Goal: Task Accomplishment & Management: Complete application form

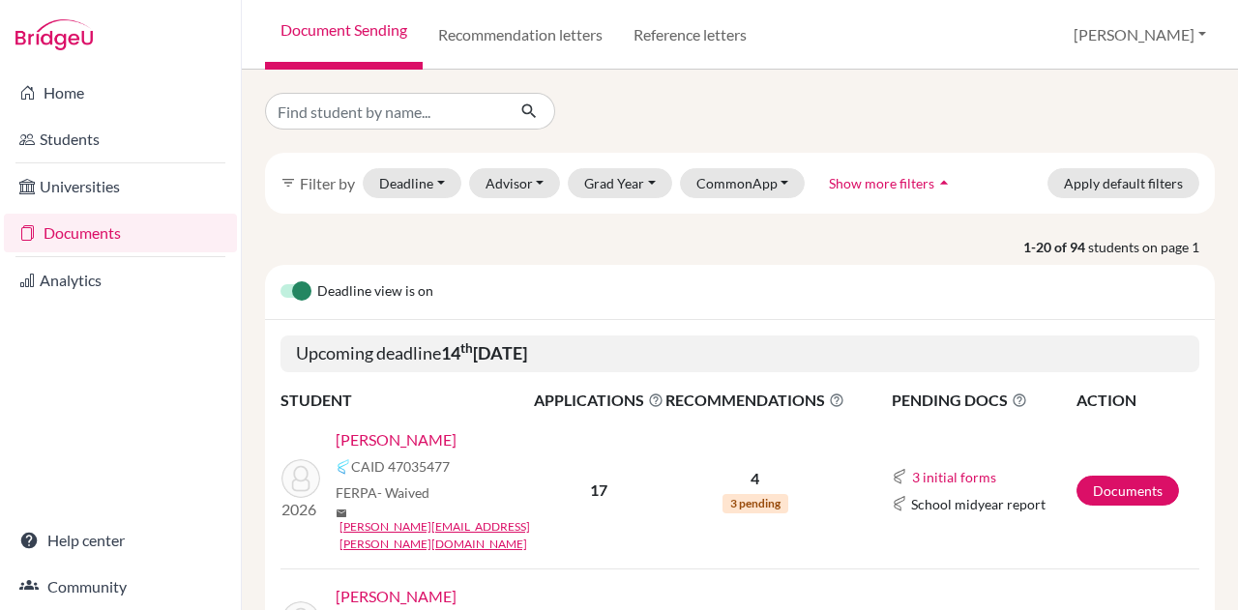
click at [389, 438] on link "[PERSON_NAME]" at bounding box center [396, 440] width 121 height 23
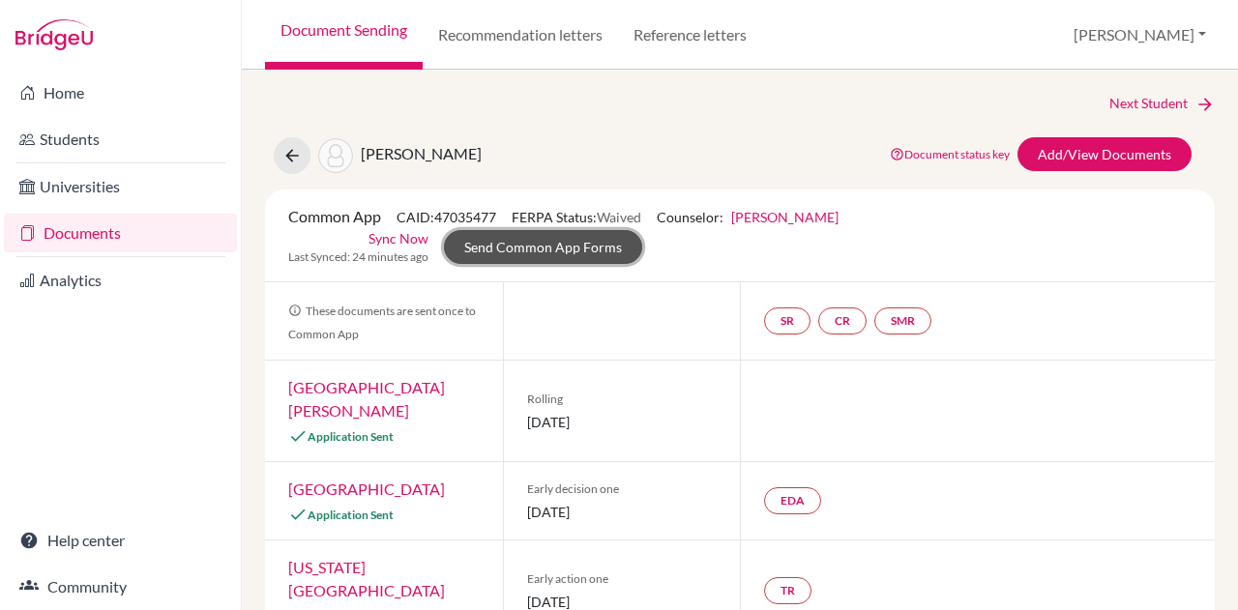
click at [560, 245] on link "Send Common App Forms" at bounding box center [543, 247] width 198 height 34
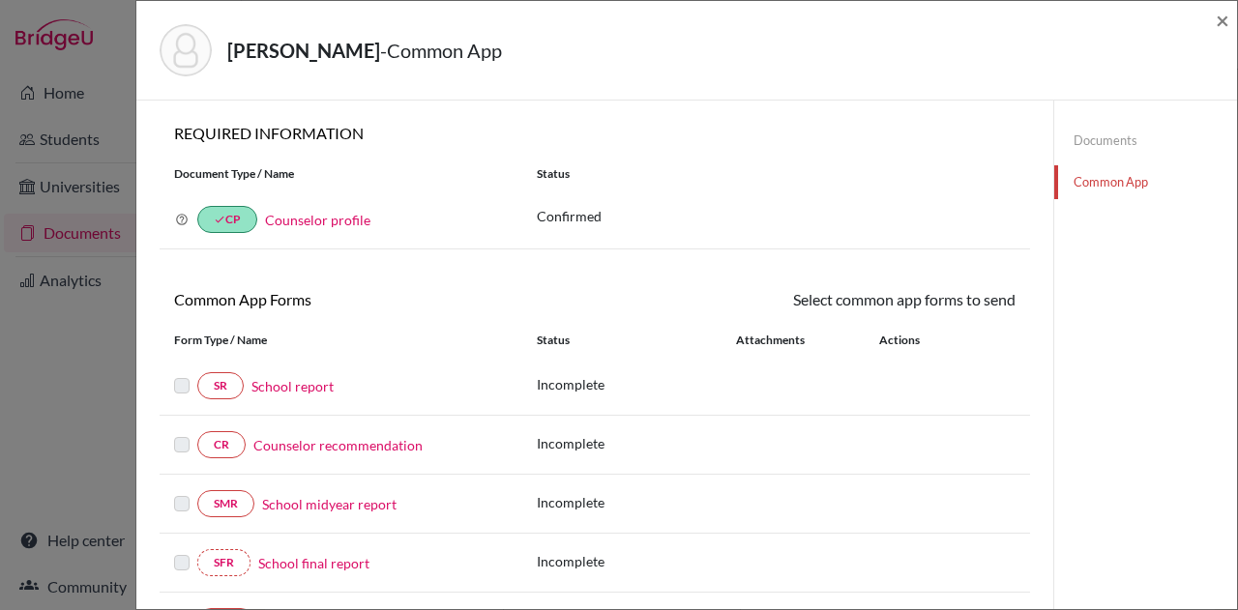
click at [98, 404] on div "[PERSON_NAME] - Common App × × REQUIRED INFORMATION Document Type / Name Status…" at bounding box center [619, 305] width 1238 height 610
click at [1223, 24] on span "×" at bounding box center [1223, 20] width 14 height 28
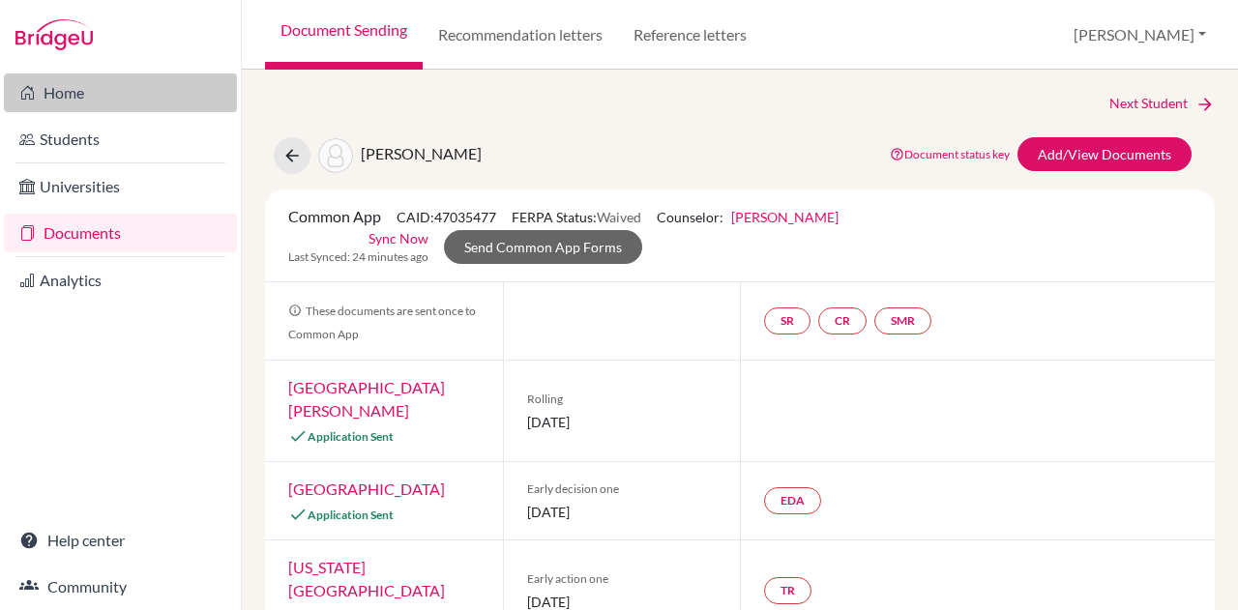
click at [135, 94] on link "Home" at bounding box center [120, 93] width 233 height 39
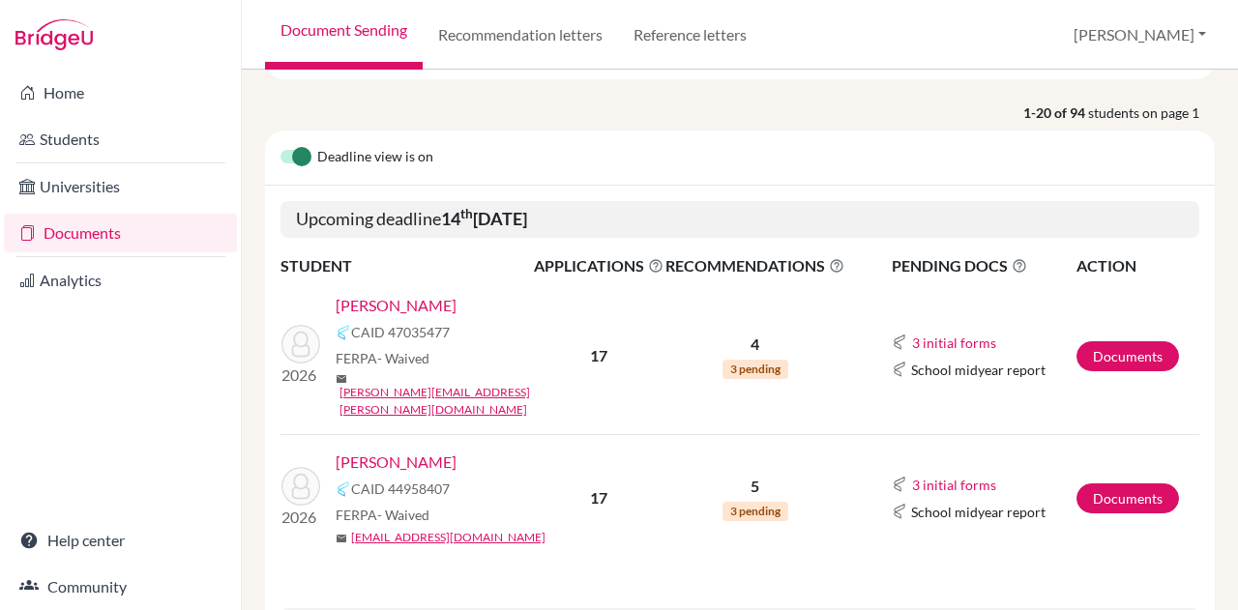
scroll to position [137, 0]
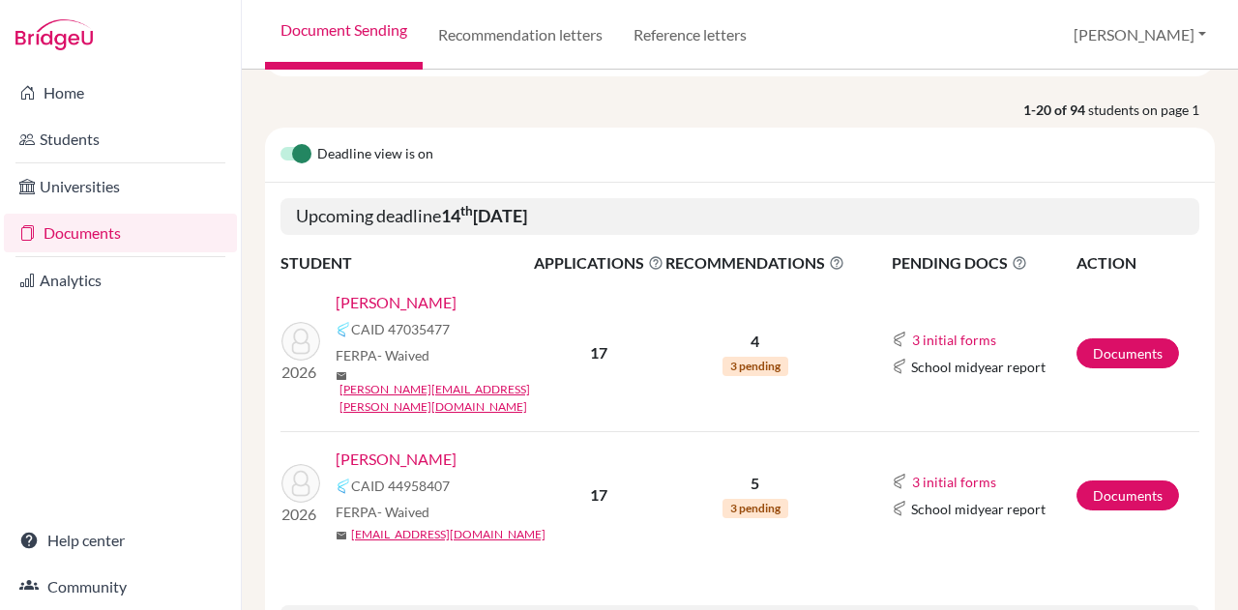
click at [431, 294] on link "[PERSON_NAME]" at bounding box center [396, 302] width 121 height 23
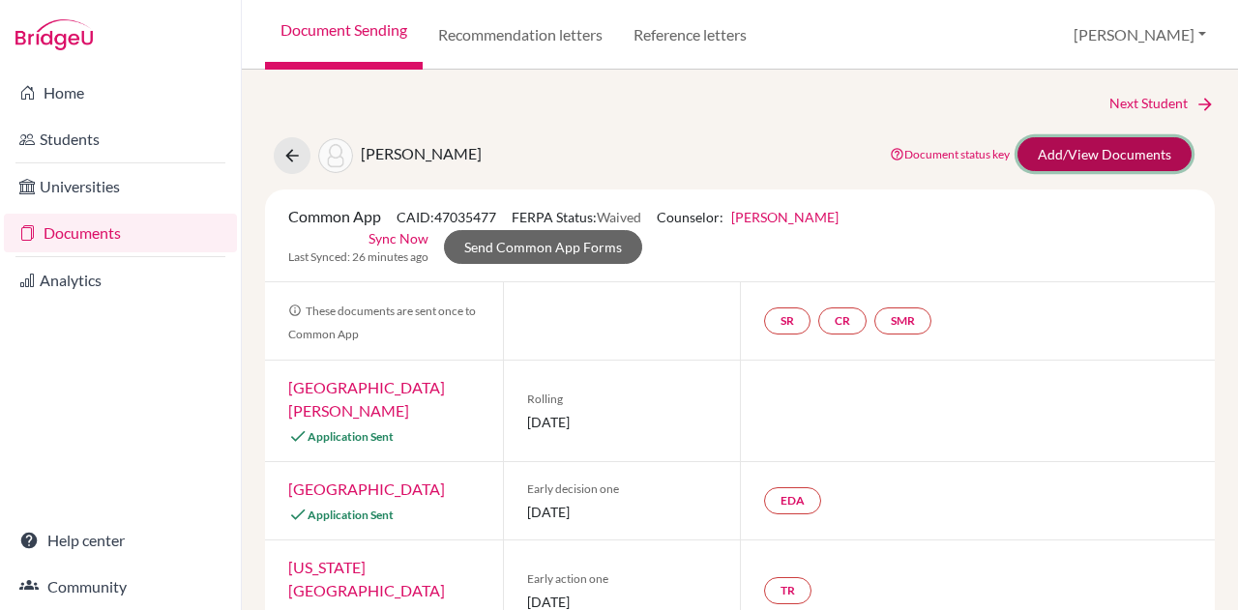
click at [1067, 156] on link "Add/View Documents" at bounding box center [1105, 154] width 174 height 34
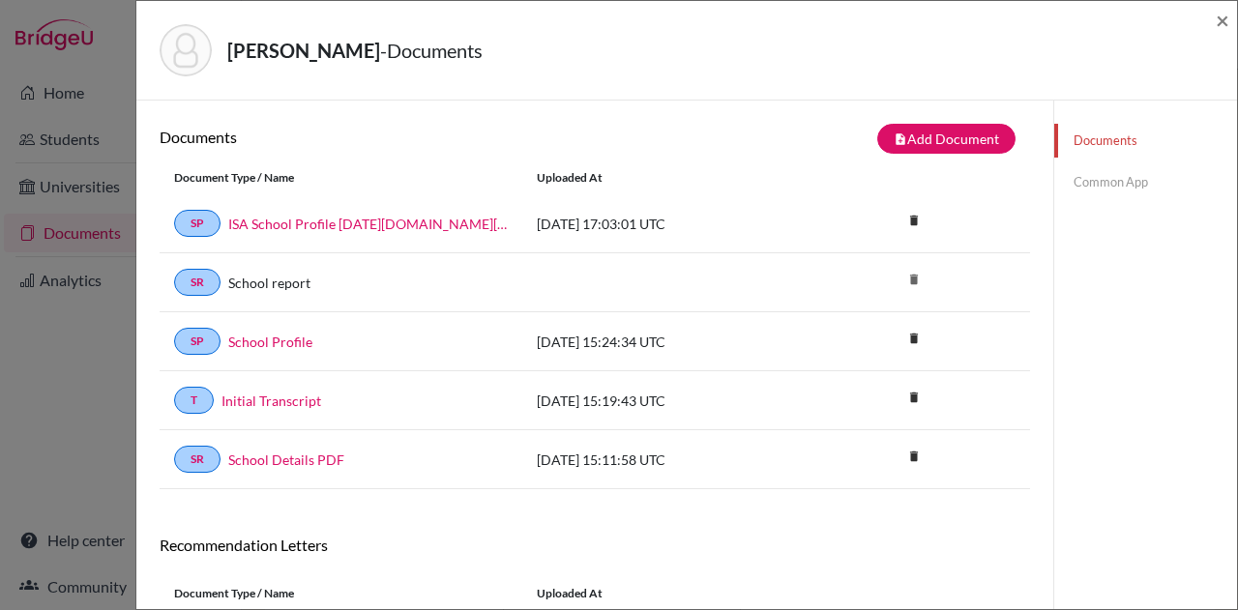
click at [1139, 171] on link "Common App" at bounding box center [1145, 182] width 183 height 34
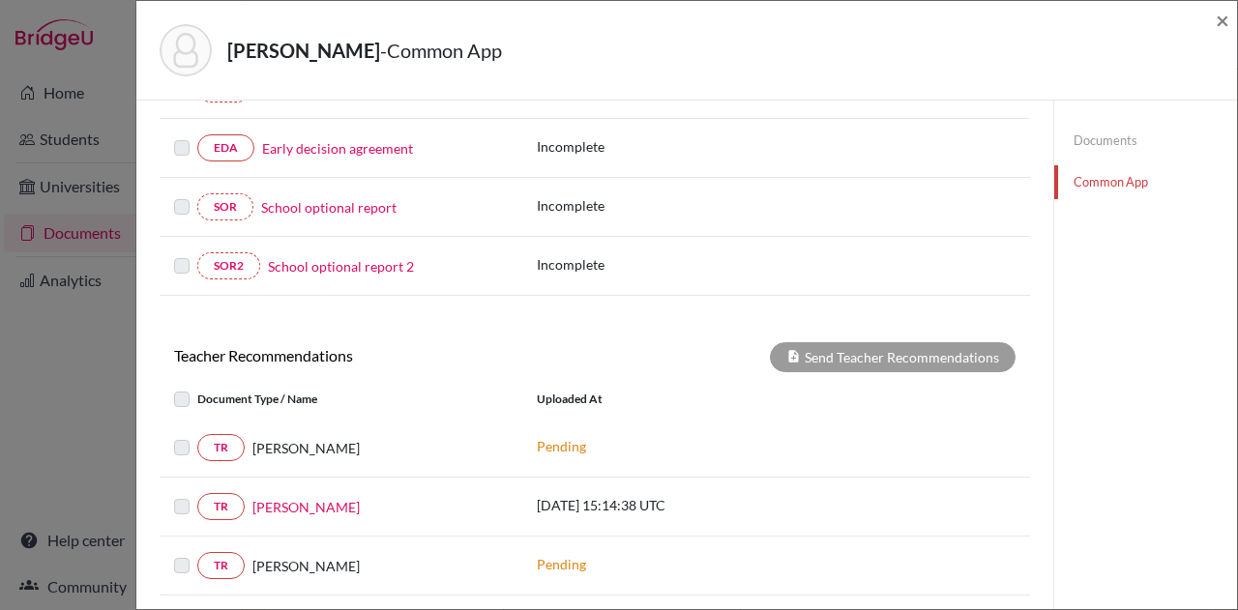
scroll to position [545, 0]
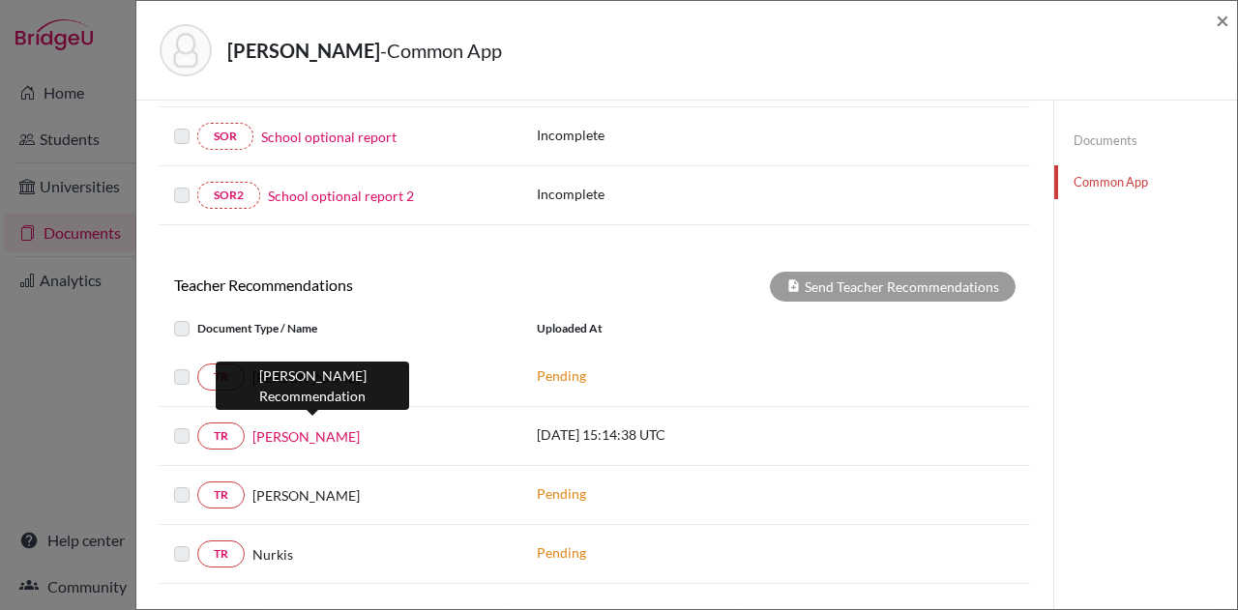
click at [339, 427] on link "[PERSON_NAME]" at bounding box center [305, 437] width 107 height 20
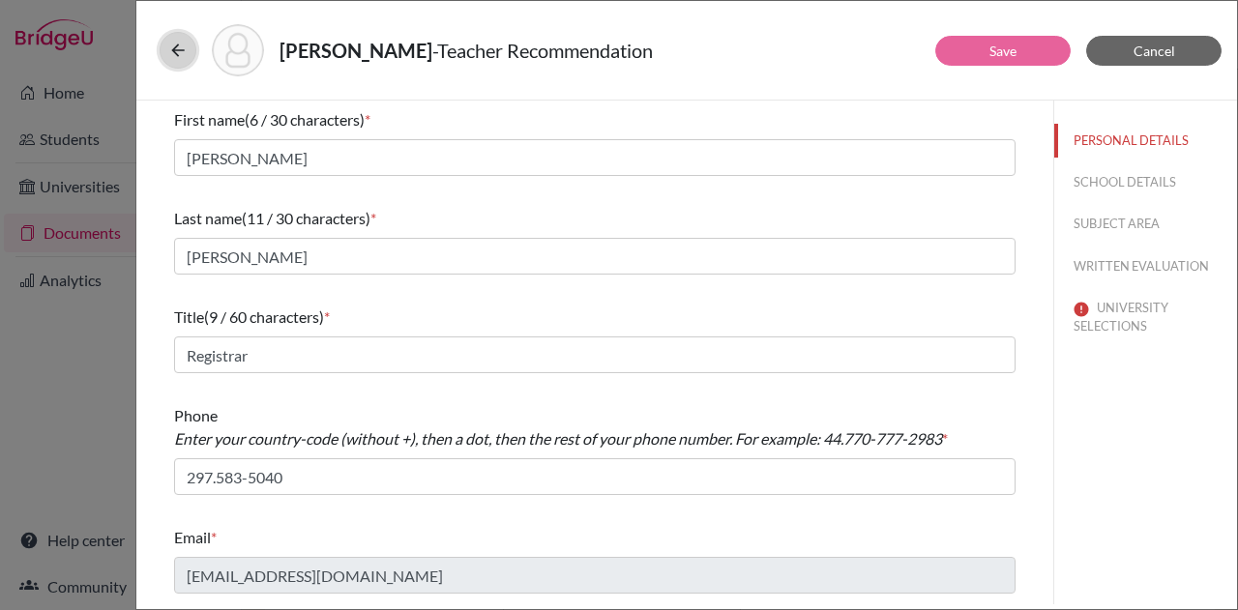
click at [174, 51] on icon at bounding box center [177, 50] width 19 height 19
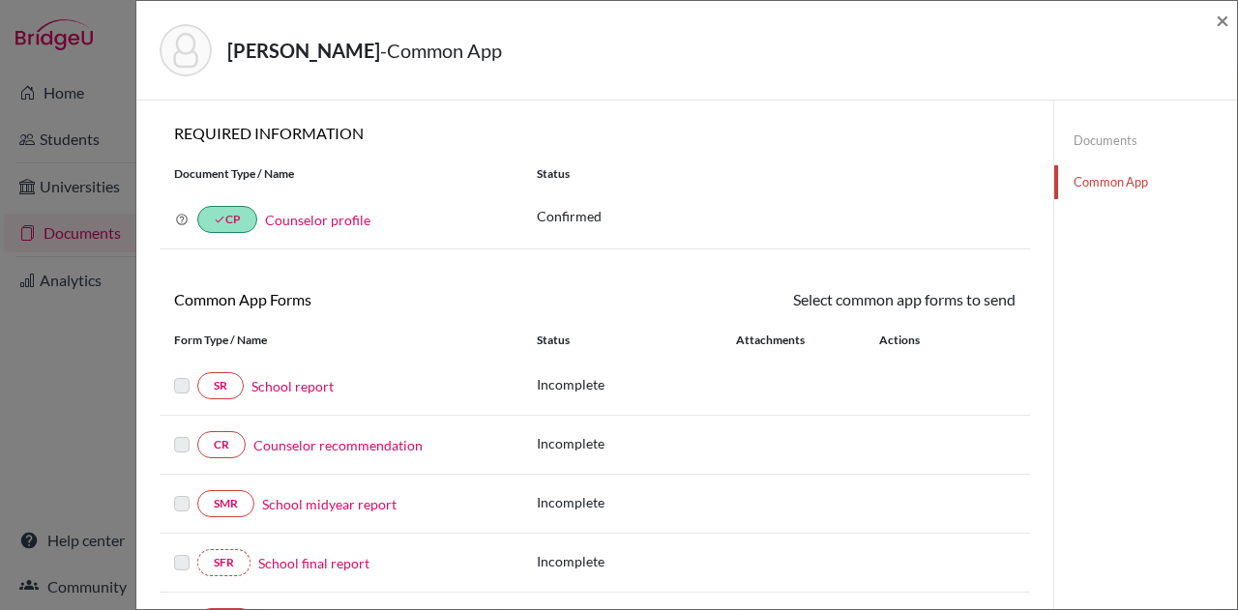
scroll to position [253, 0]
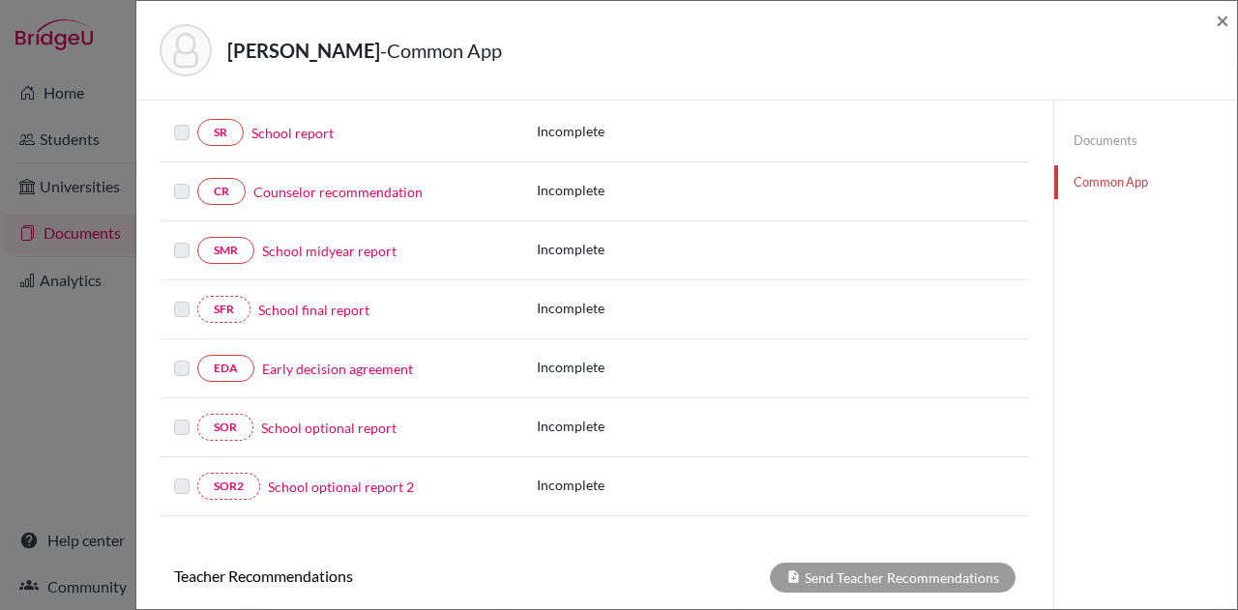
click at [96, 374] on div "[PERSON_NAME] - Common App × × REQUIRED INFORMATION Document Type / Name Status…" at bounding box center [619, 305] width 1238 height 610
click at [1107, 144] on link "Documents" at bounding box center [1145, 141] width 183 height 34
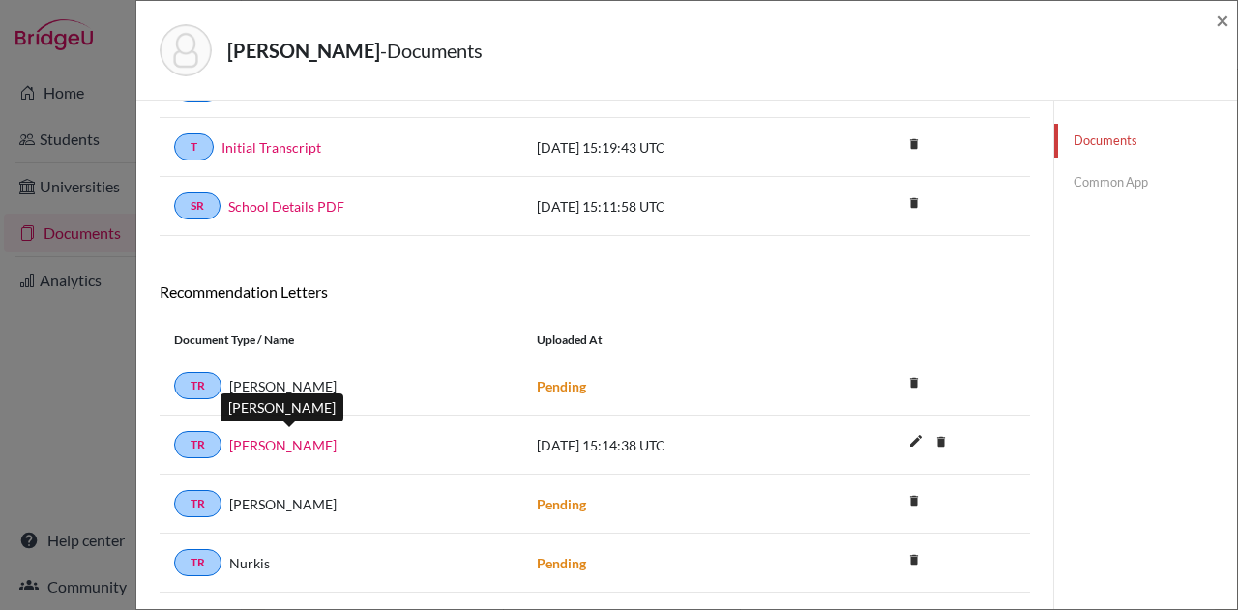
click at [316, 438] on link "[PERSON_NAME]" at bounding box center [282, 445] width 107 height 20
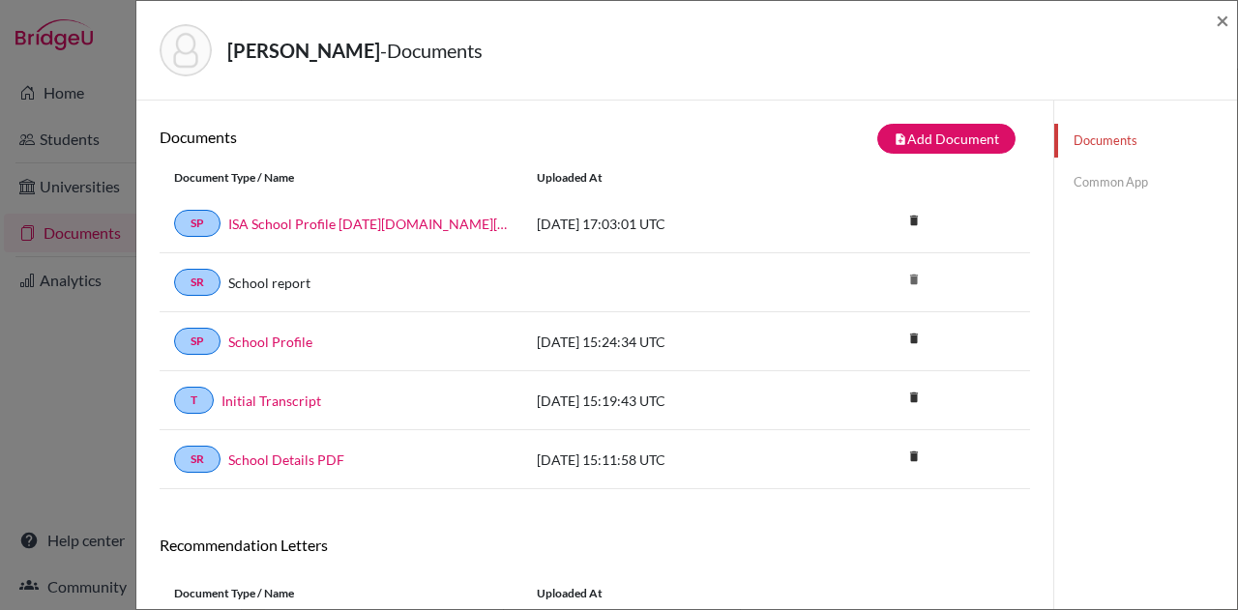
click at [1098, 173] on link "Common App" at bounding box center [1145, 182] width 183 height 34
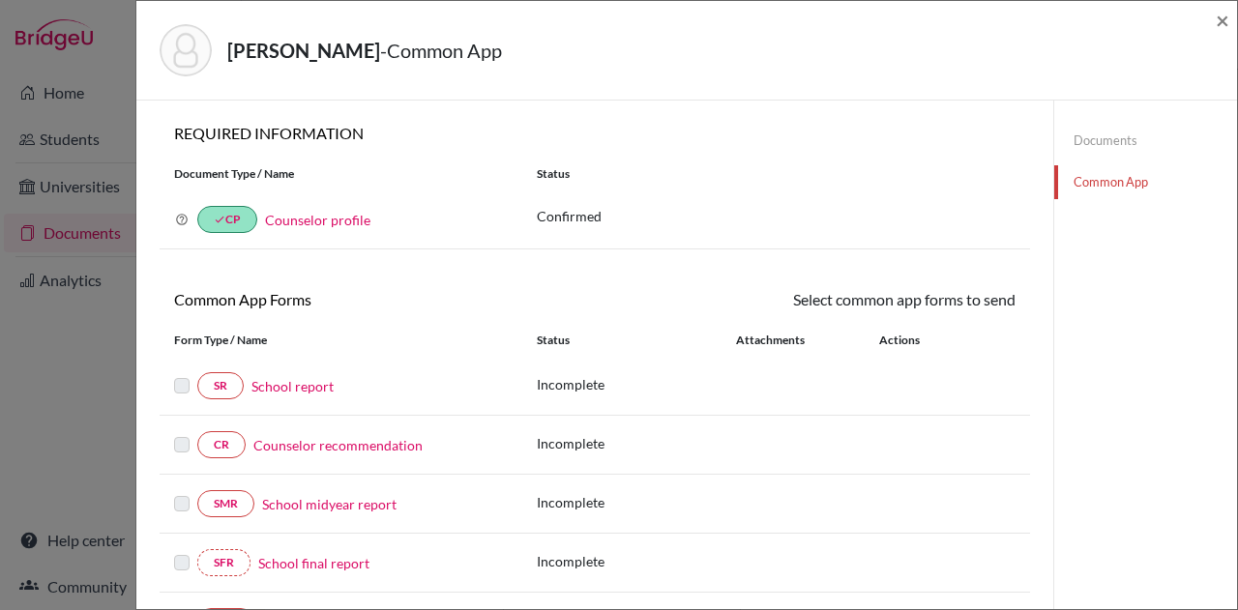
click at [183, 433] on label at bounding box center [181, 433] width 15 height 0
click at [312, 435] on link "Counselor recommendation" at bounding box center [337, 445] width 169 height 20
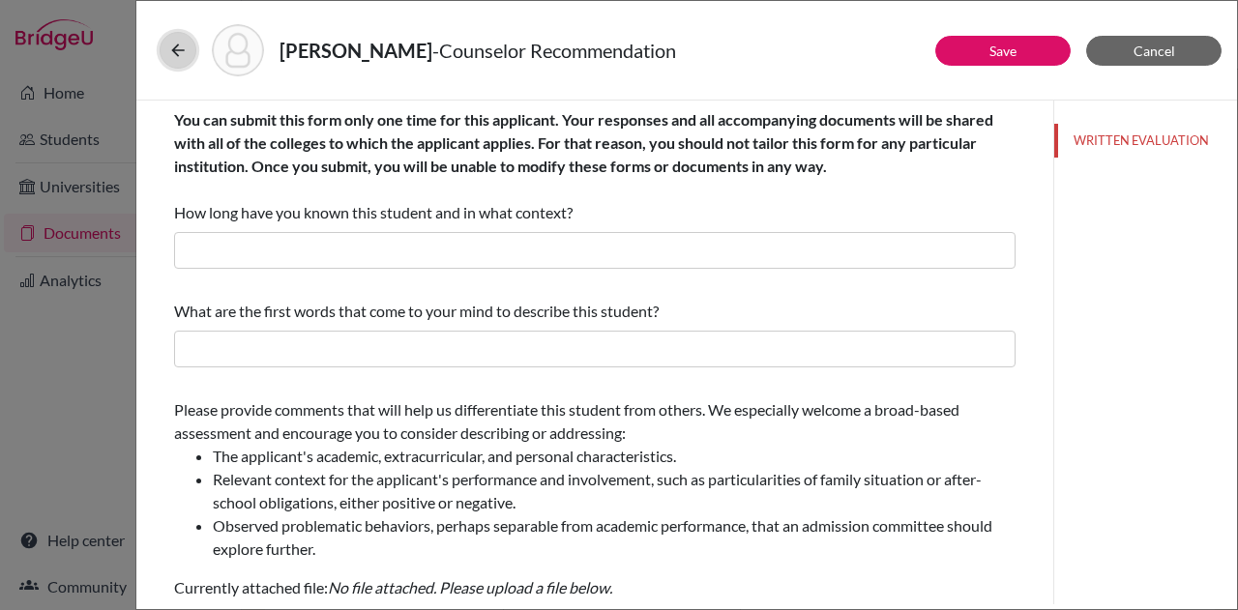
click at [176, 50] on icon at bounding box center [177, 50] width 19 height 19
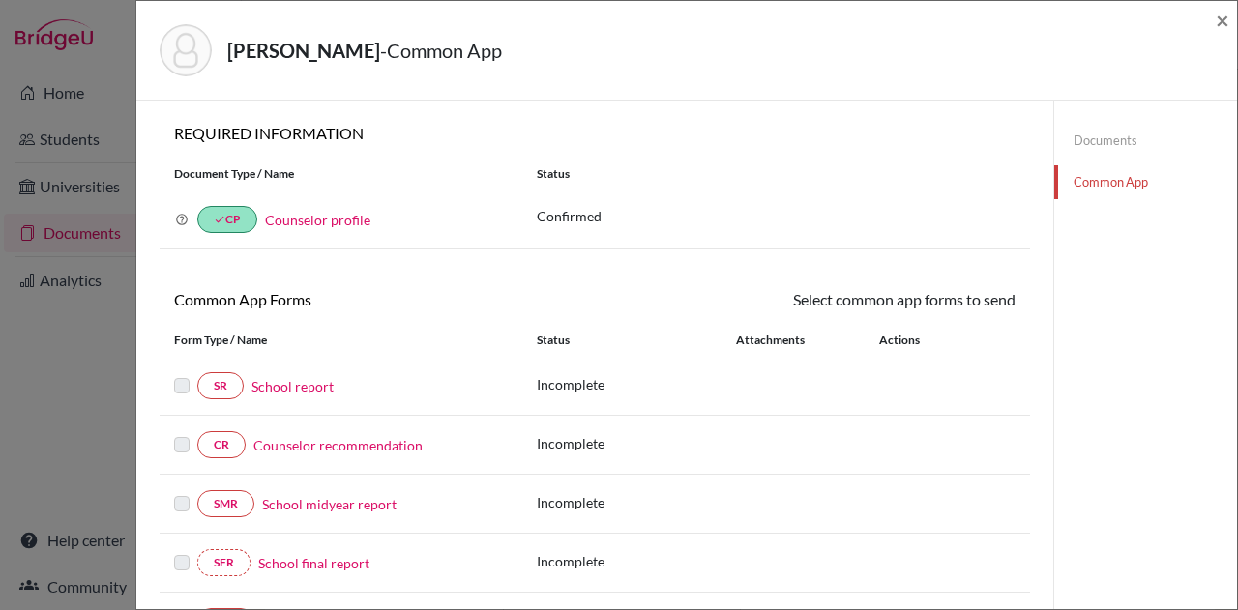
click at [1107, 149] on link "Documents" at bounding box center [1145, 141] width 183 height 34
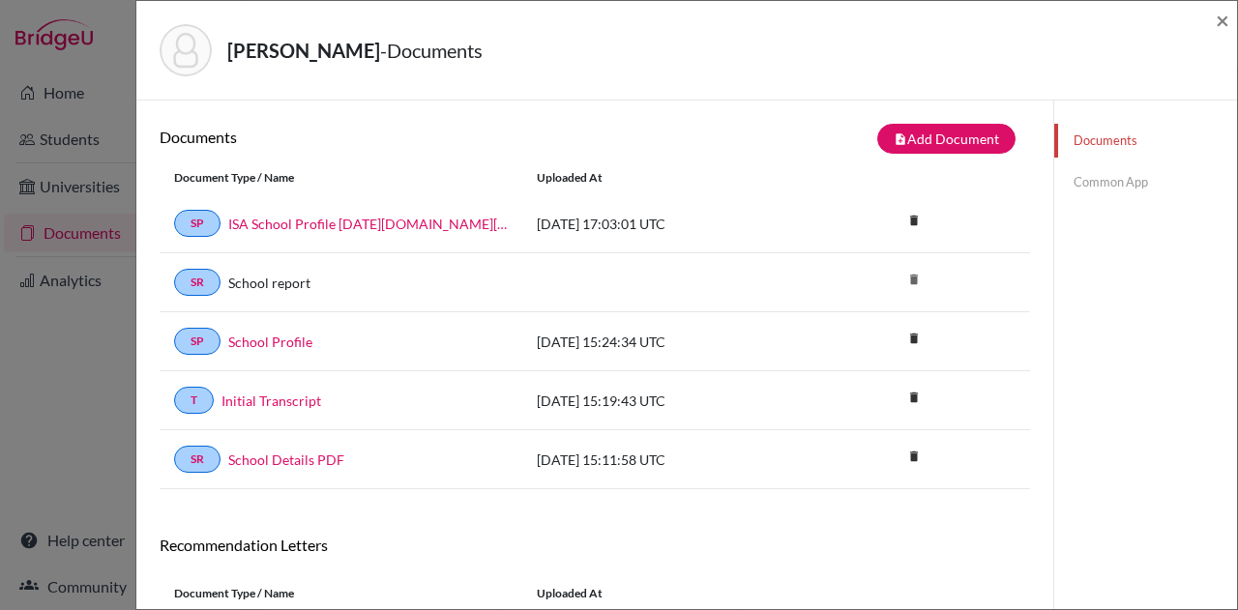
click at [1117, 182] on link "Common App" at bounding box center [1145, 182] width 183 height 34
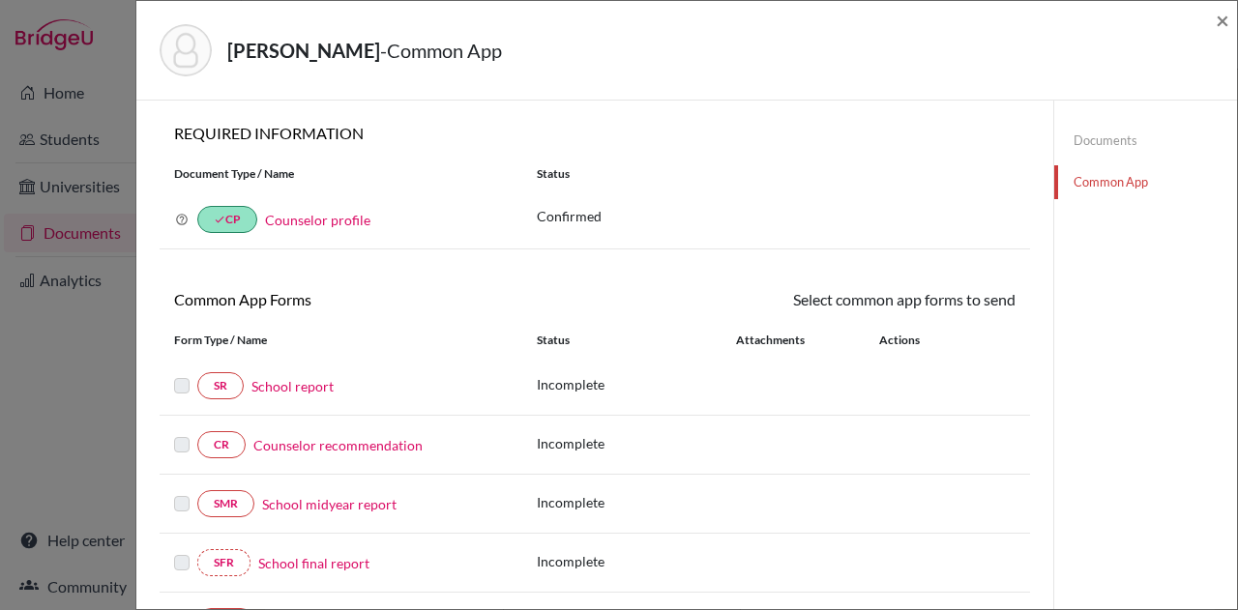
click at [402, 438] on link "Counselor recommendation" at bounding box center [337, 445] width 169 height 20
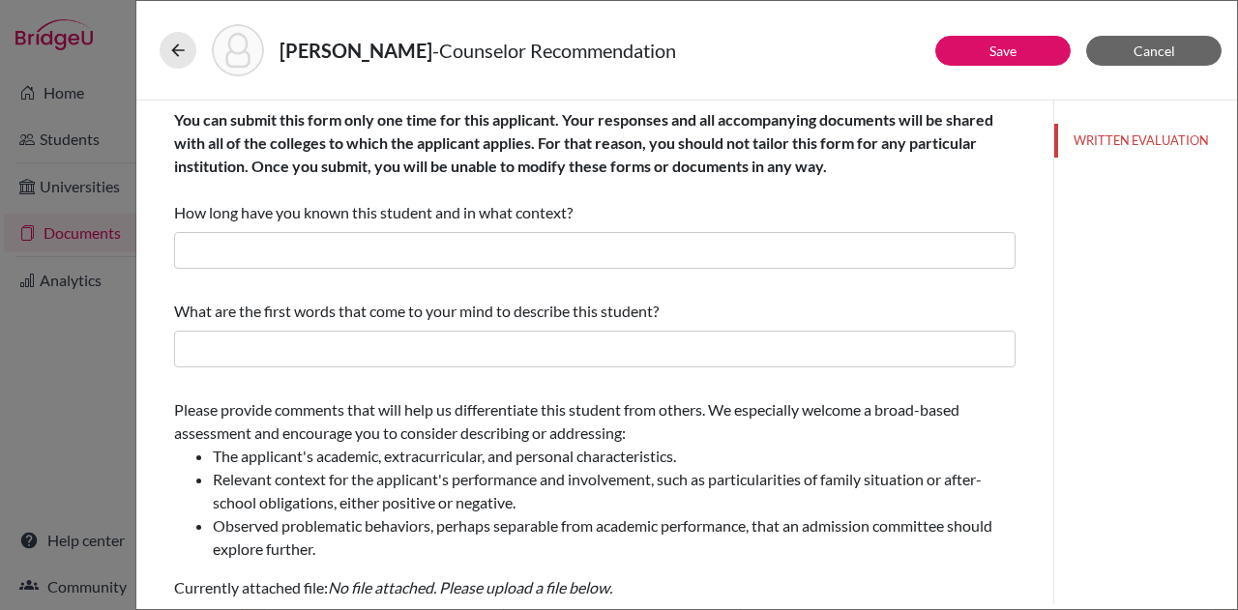
scroll to position [465, 0]
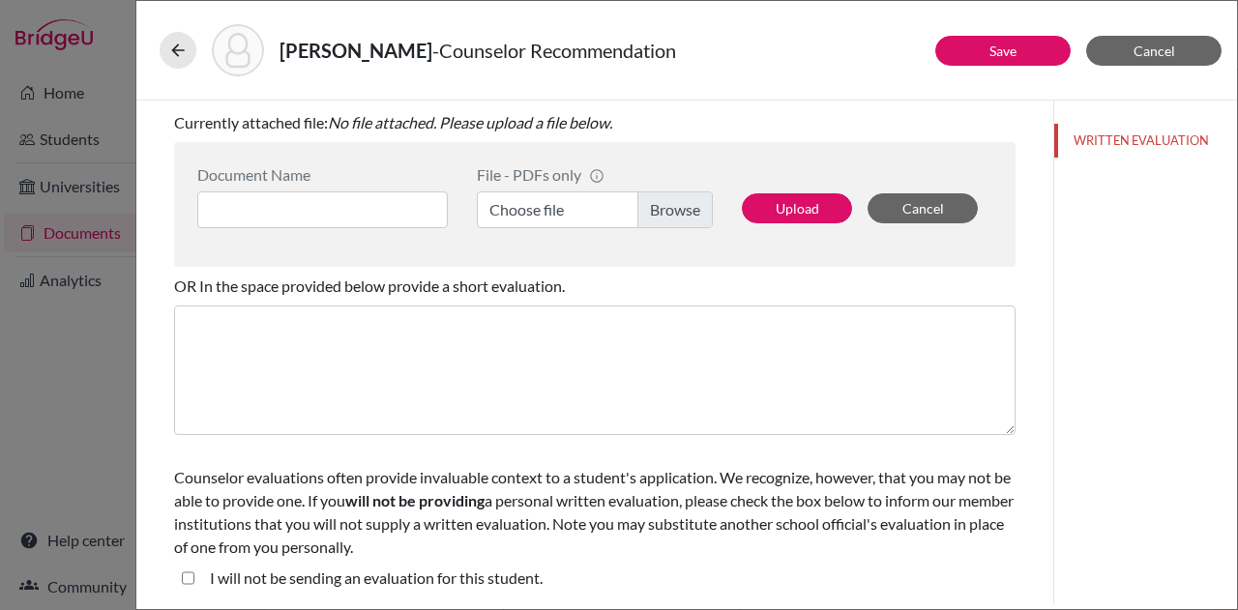
click at [676, 201] on label "Choose file" at bounding box center [595, 210] width 236 height 37
click at [676, 201] on input "Choose file" at bounding box center [595, 210] width 236 height 37
click at [371, 204] on input at bounding box center [322, 210] width 251 height 37
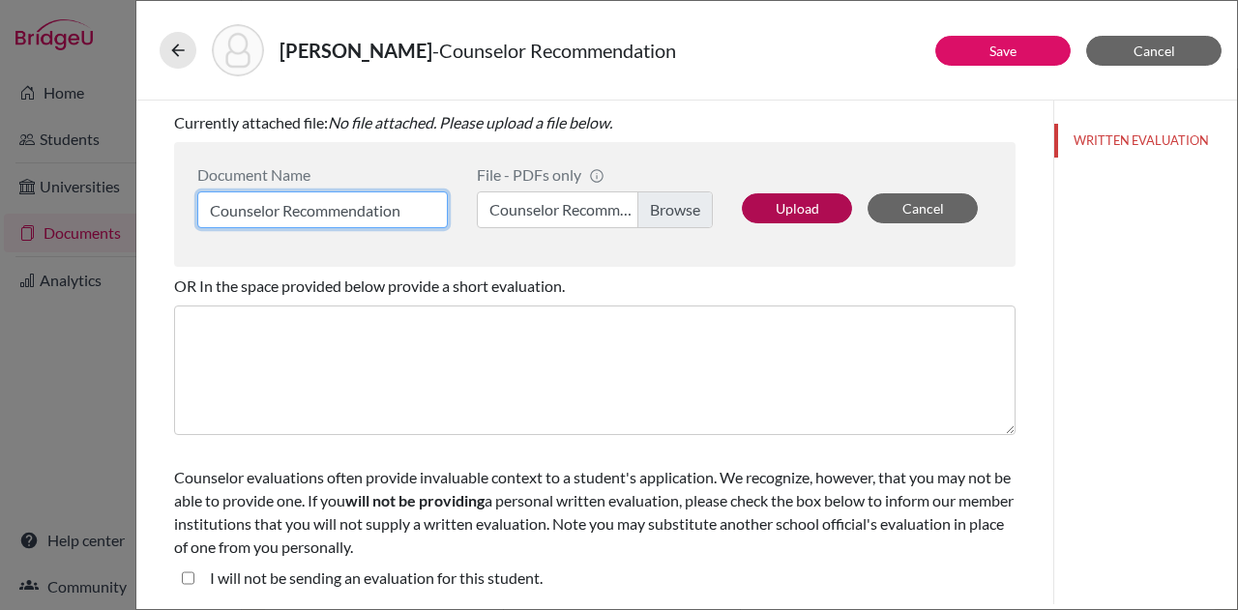
type input "Counselor Recommendation"
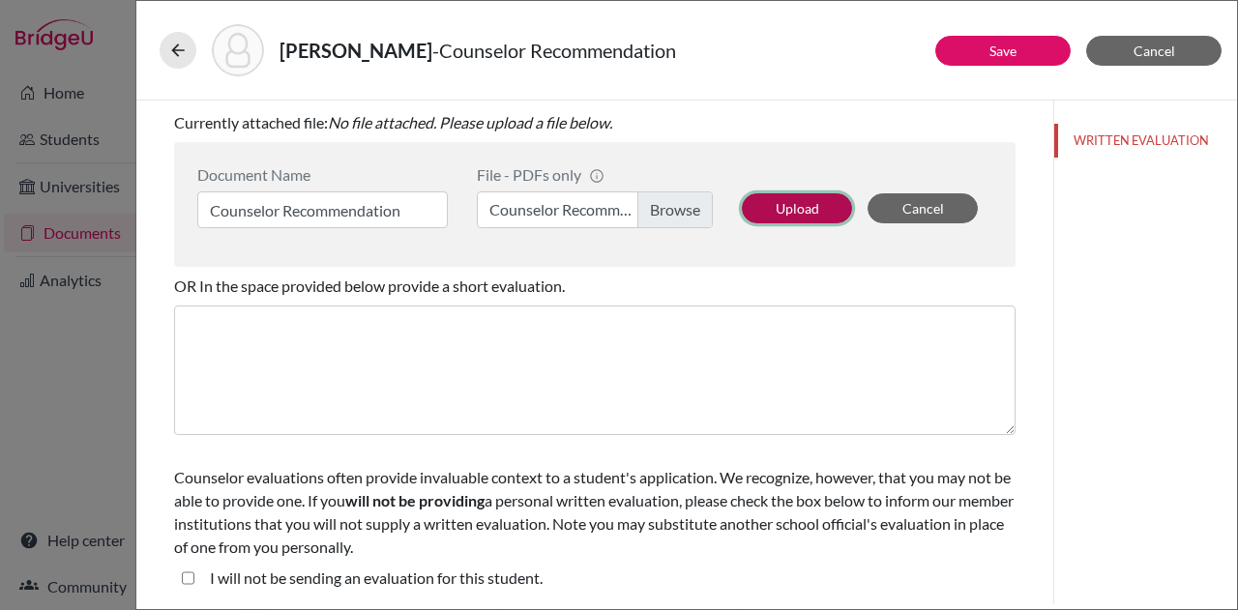
click at [801, 206] on button "Upload" at bounding box center [797, 208] width 110 height 30
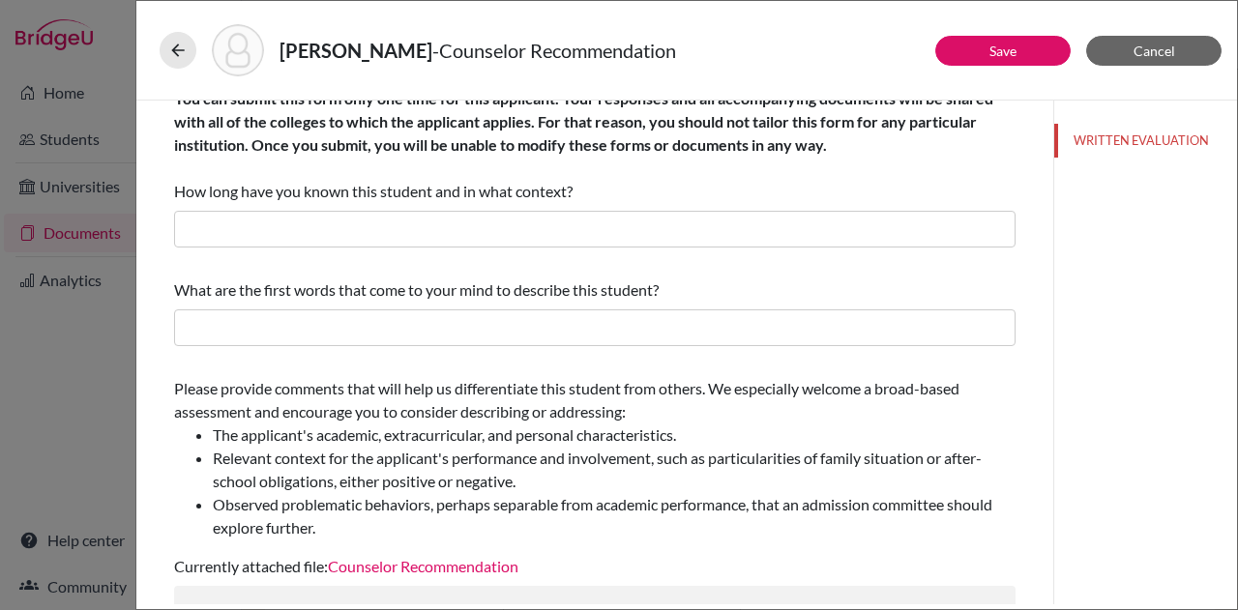
scroll to position [0, 0]
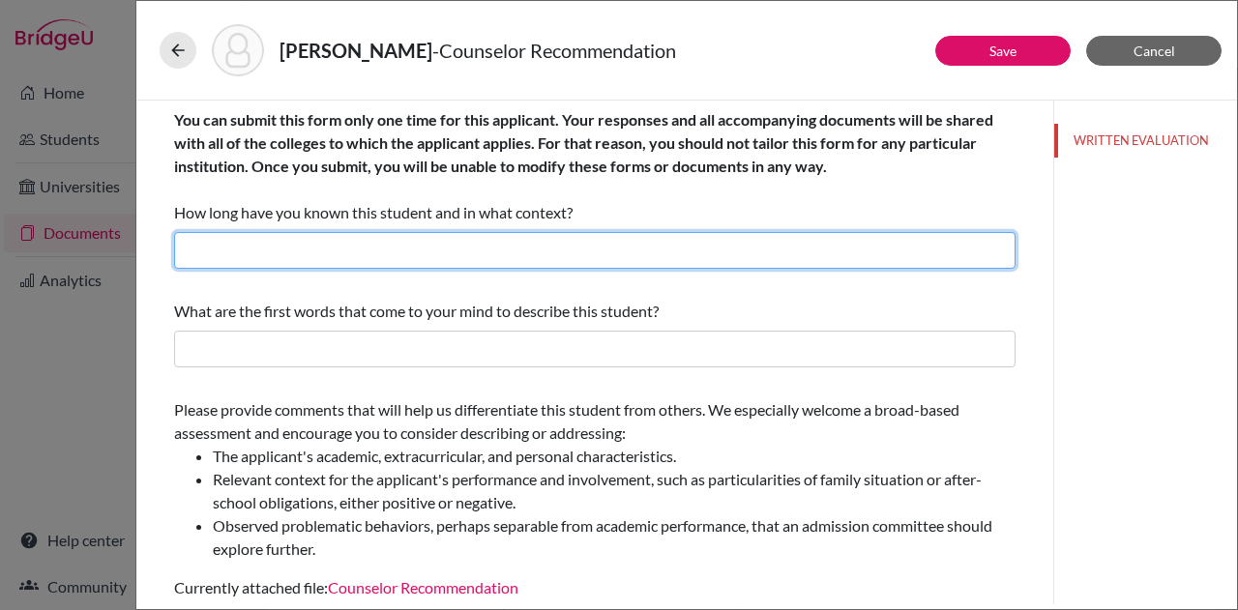
click at [793, 256] on input "text" at bounding box center [595, 250] width 842 height 37
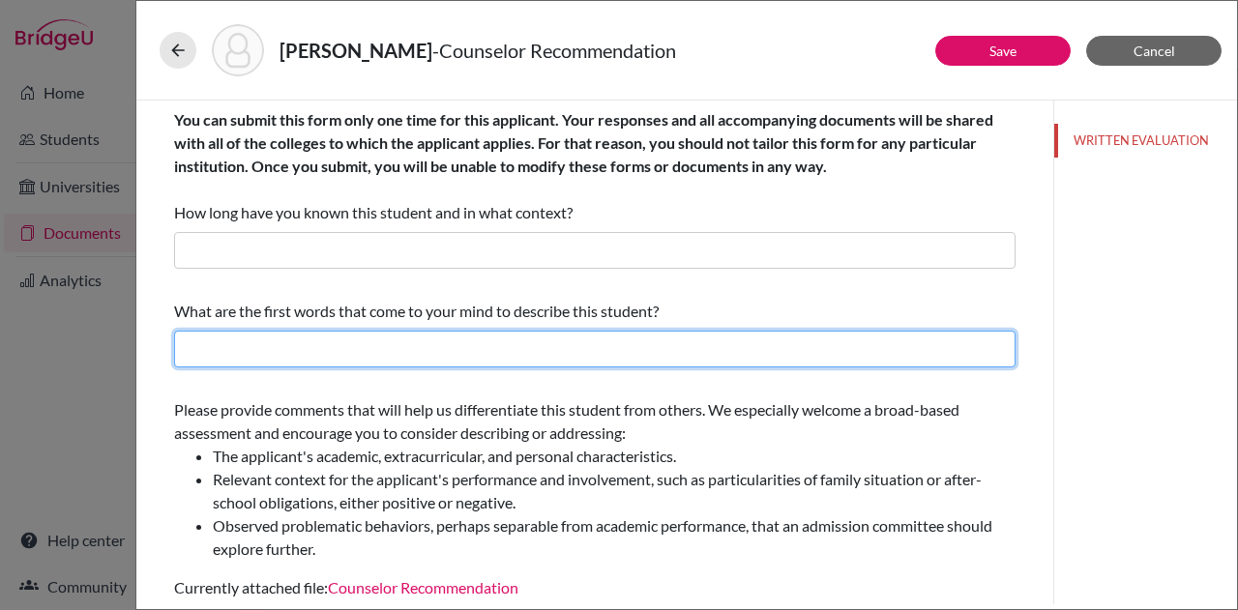
click at [774, 359] on input "text" at bounding box center [595, 349] width 842 height 37
type input "Please see attached letter."
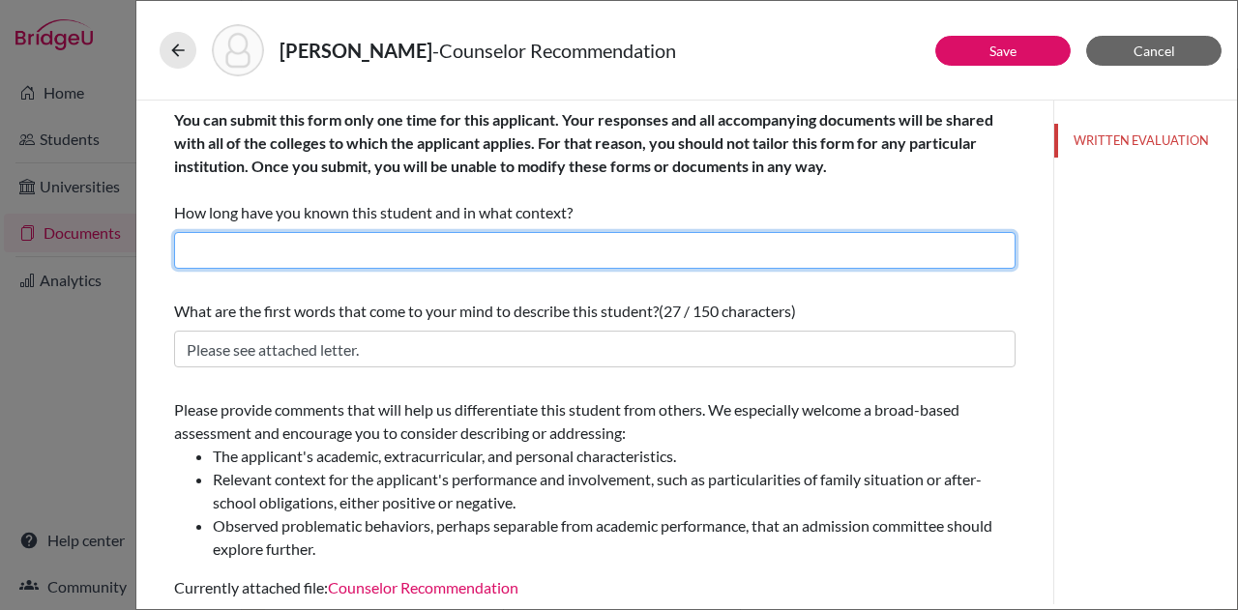
click at [410, 239] on input "text" at bounding box center [595, 250] width 842 height 37
type input "Please see attached letter."
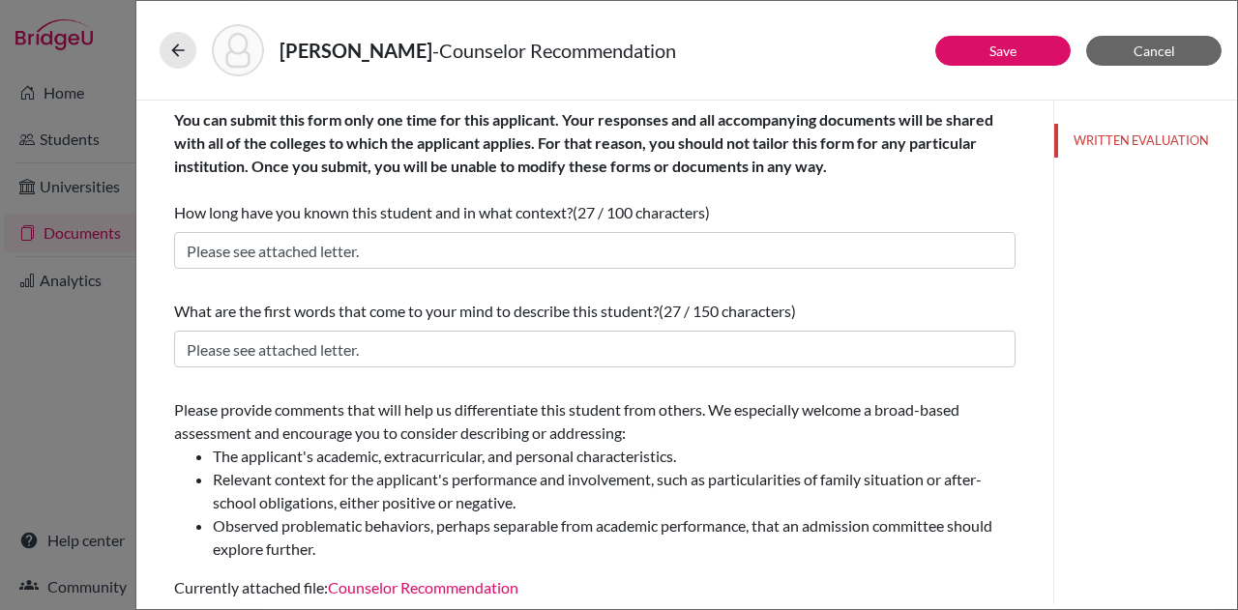
click at [649, 432] on div "Please provide comments that will help us differentiate this student from other…" at bounding box center [595, 480] width 842 height 163
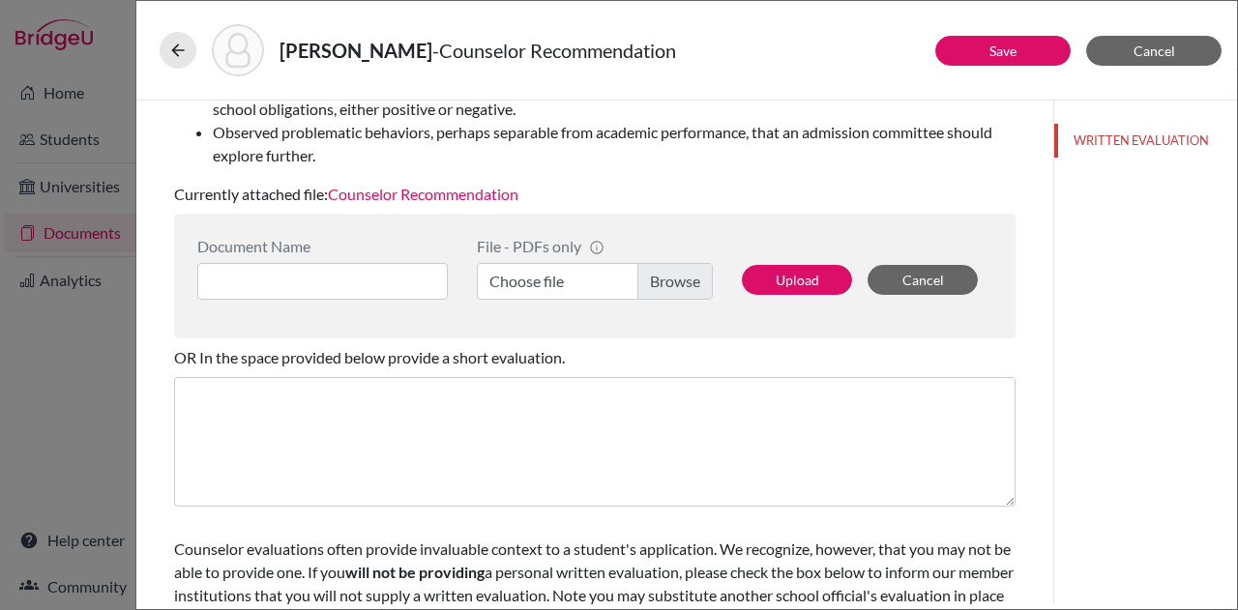
scroll to position [396, 0]
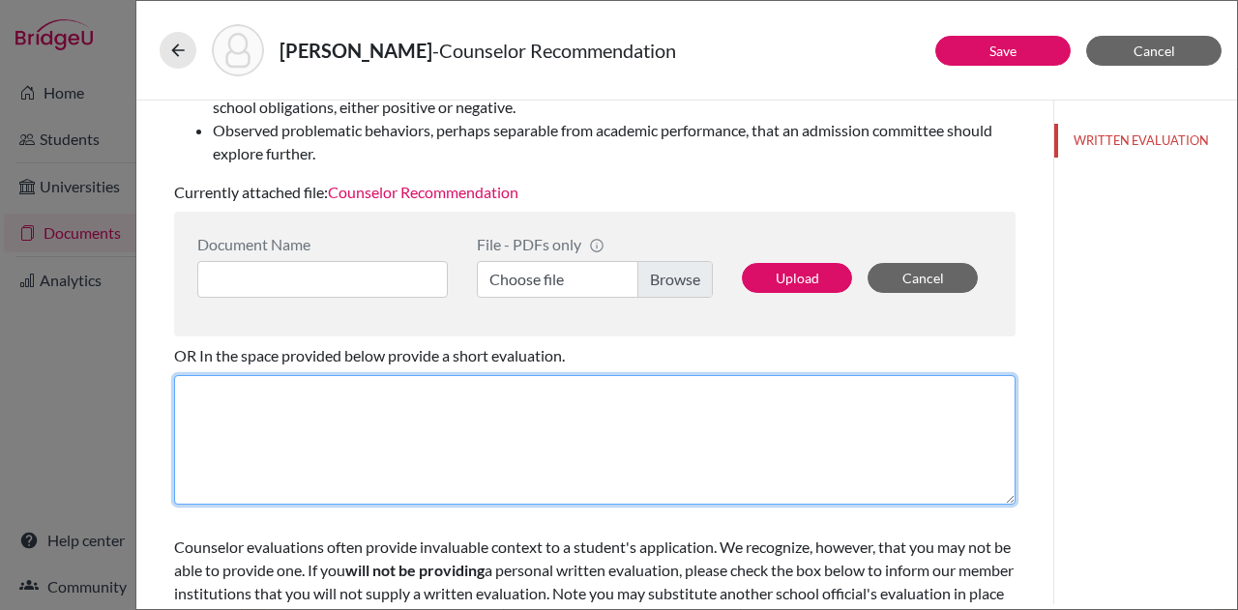
click at [589, 417] on textarea at bounding box center [595, 440] width 842 height 130
type textarea "P"
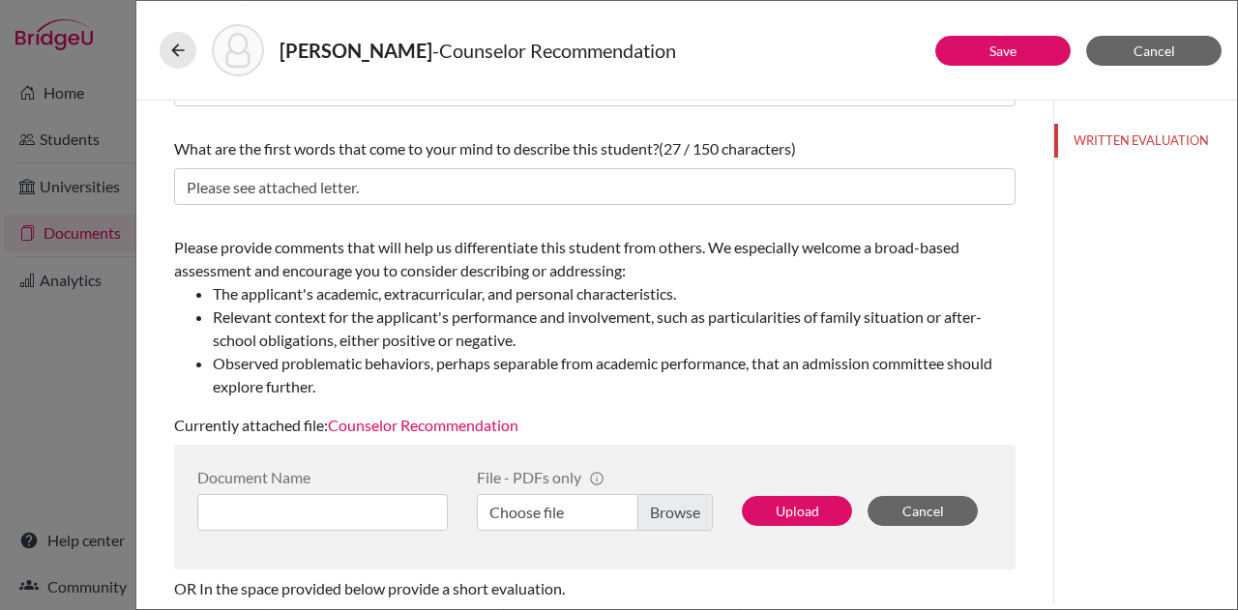
scroll to position [0, 0]
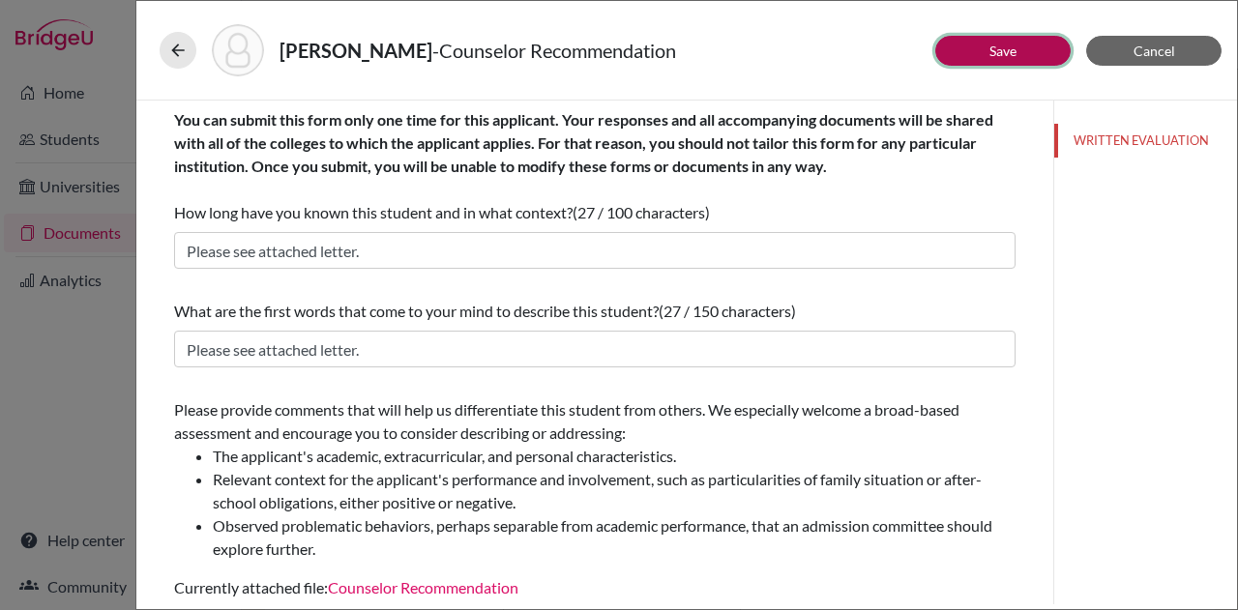
click at [998, 47] on link "Save" at bounding box center [1003, 51] width 27 height 16
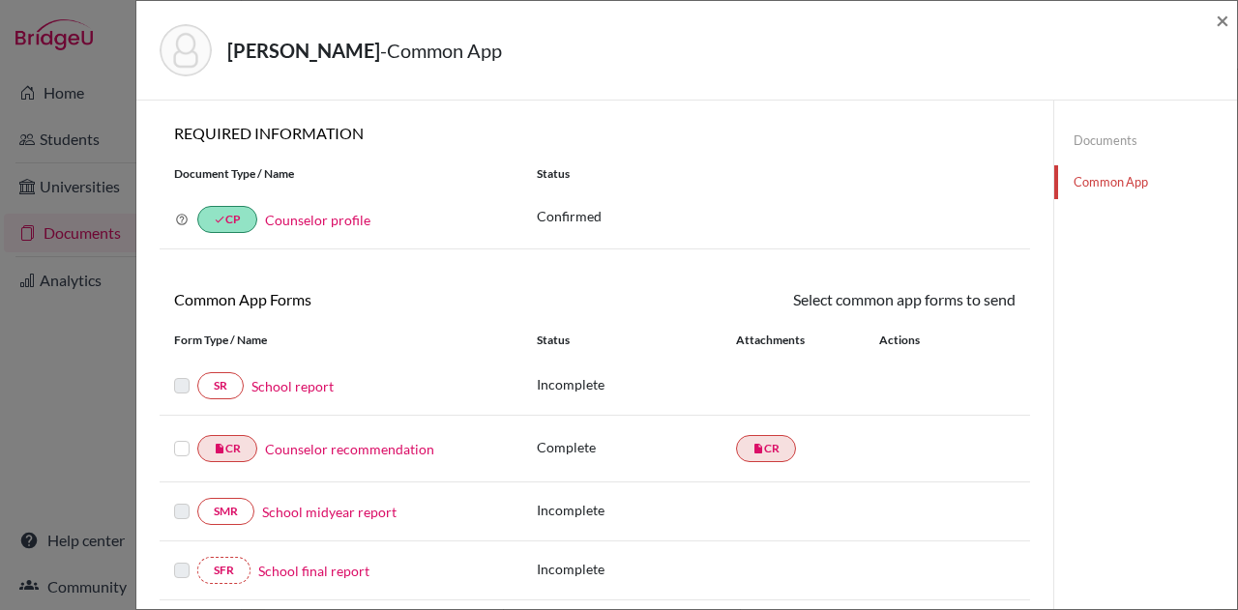
click at [306, 381] on link "School report" at bounding box center [293, 386] width 82 height 20
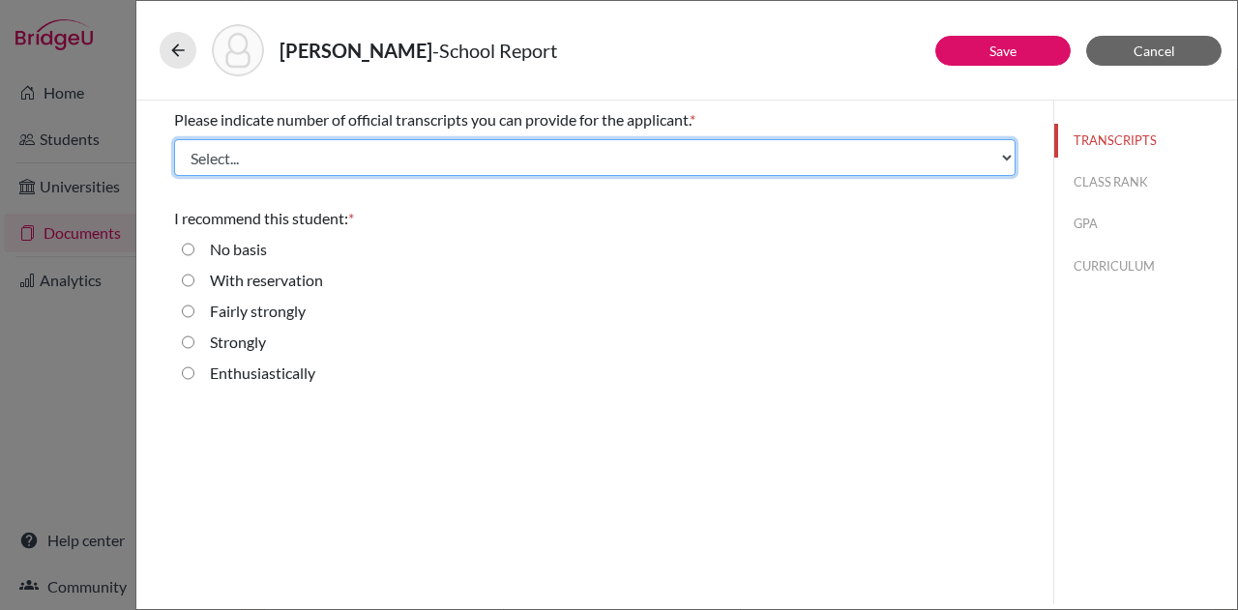
click at [304, 160] on select "Select... 1 2 3 4" at bounding box center [595, 157] width 842 height 37
select select "1"
click at [174, 139] on select "Select... 1 2 3 4" at bounding box center [595, 157] width 842 height 37
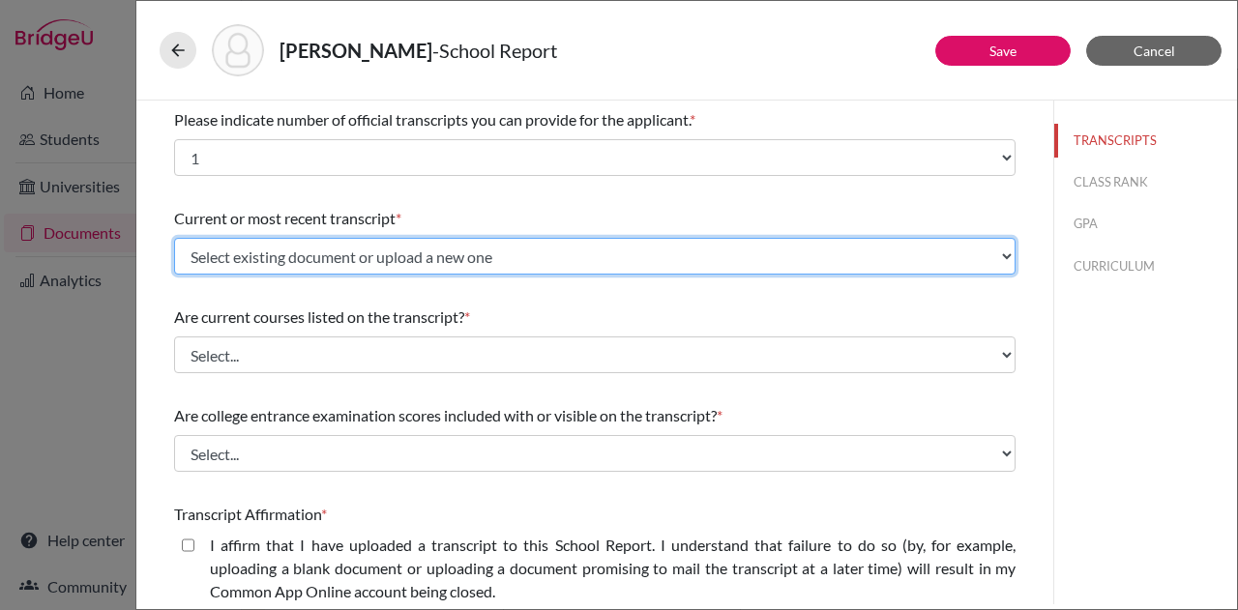
click at [379, 251] on select "Select existing document or upload a new one Initial Transcript Upload New File" at bounding box center [595, 256] width 842 height 37
select select "664889"
click at [174, 238] on select "Select existing document or upload a new one Initial Transcript Upload New File" at bounding box center [595, 256] width 842 height 37
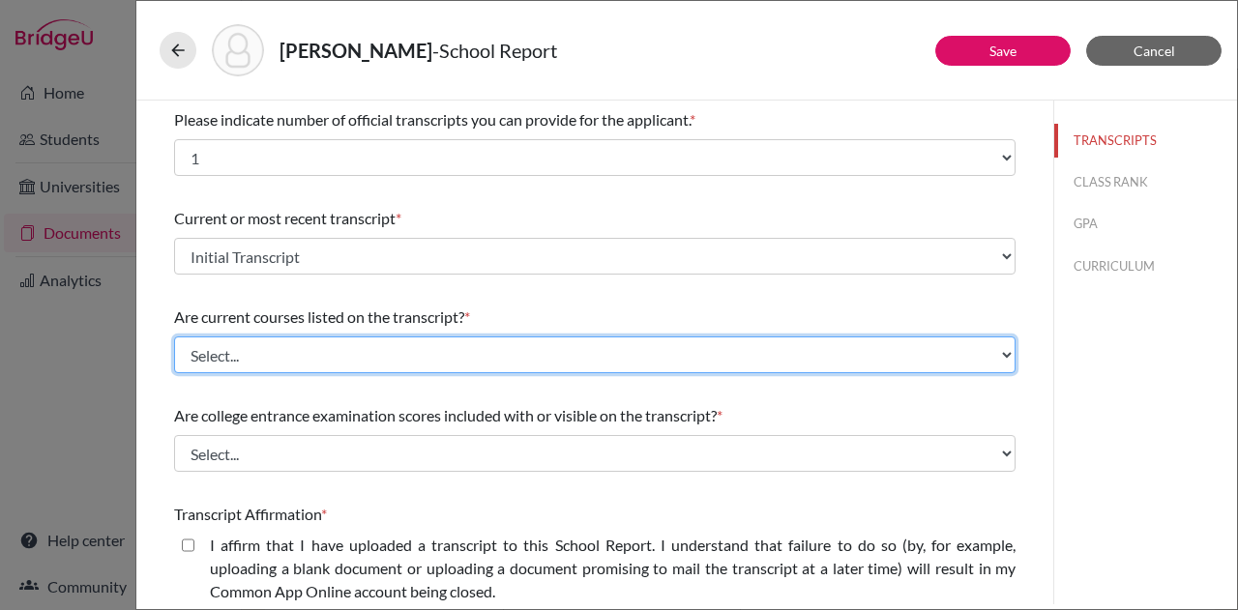
click at [337, 347] on select "Select... Yes No" at bounding box center [595, 355] width 842 height 37
select select "1"
click at [174, 337] on select "Select... Yes No" at bounding box center [595, 355] width 842 height 37
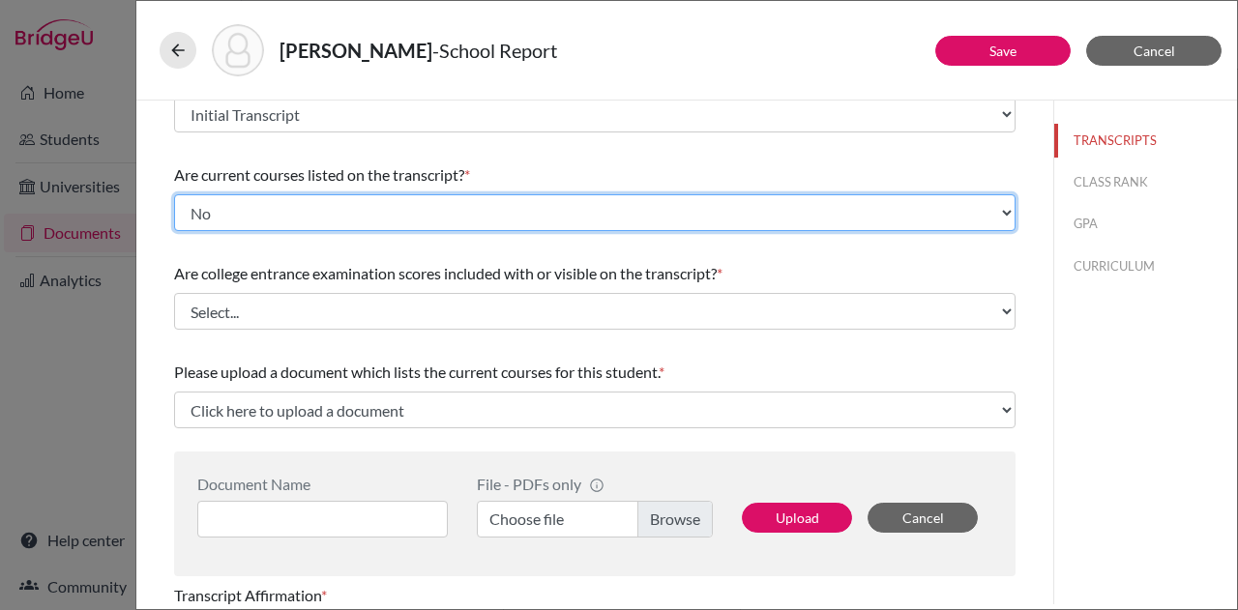
scroll to position [143, 0]
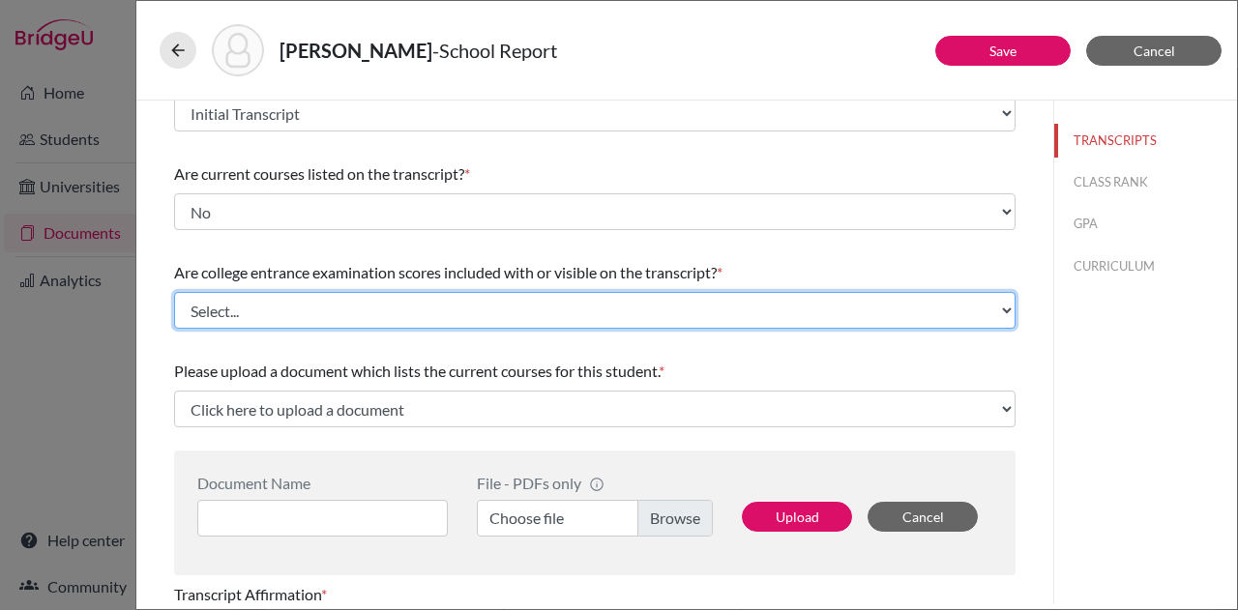
click at [368, 314] on select "Select... Yes No" at bounding box center [595, 310] width 842 height 37
select select "1"
click at [174, 292] on select "Select... Yes No" at bounding box center [595, 310] width 842 height 37
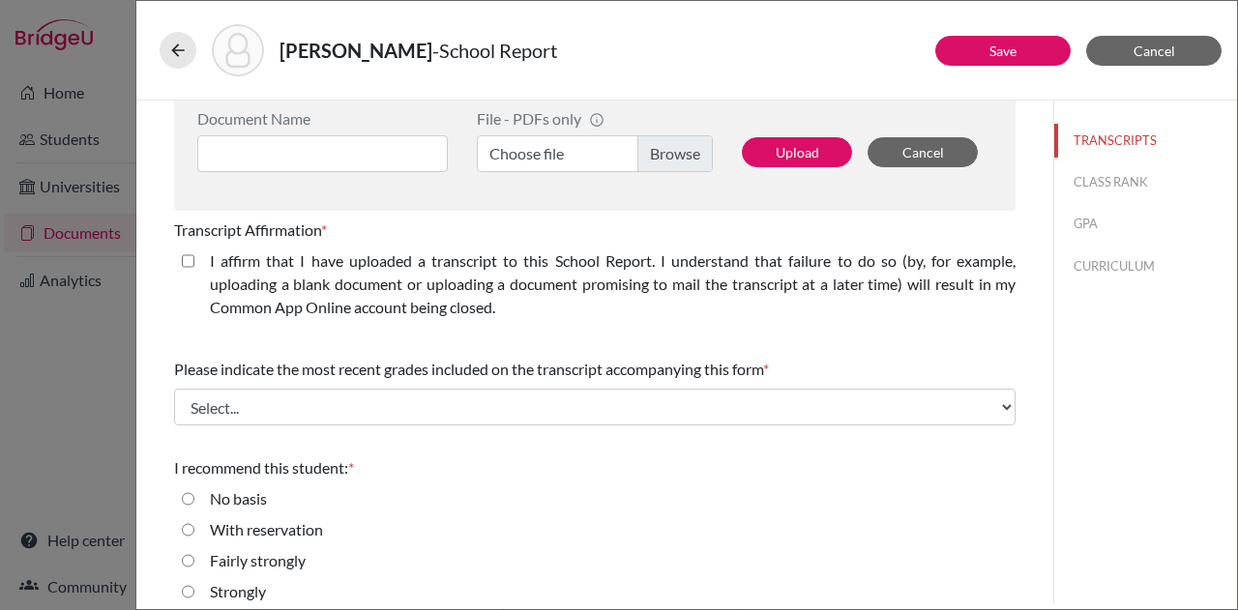
scroll to position [510, 0]
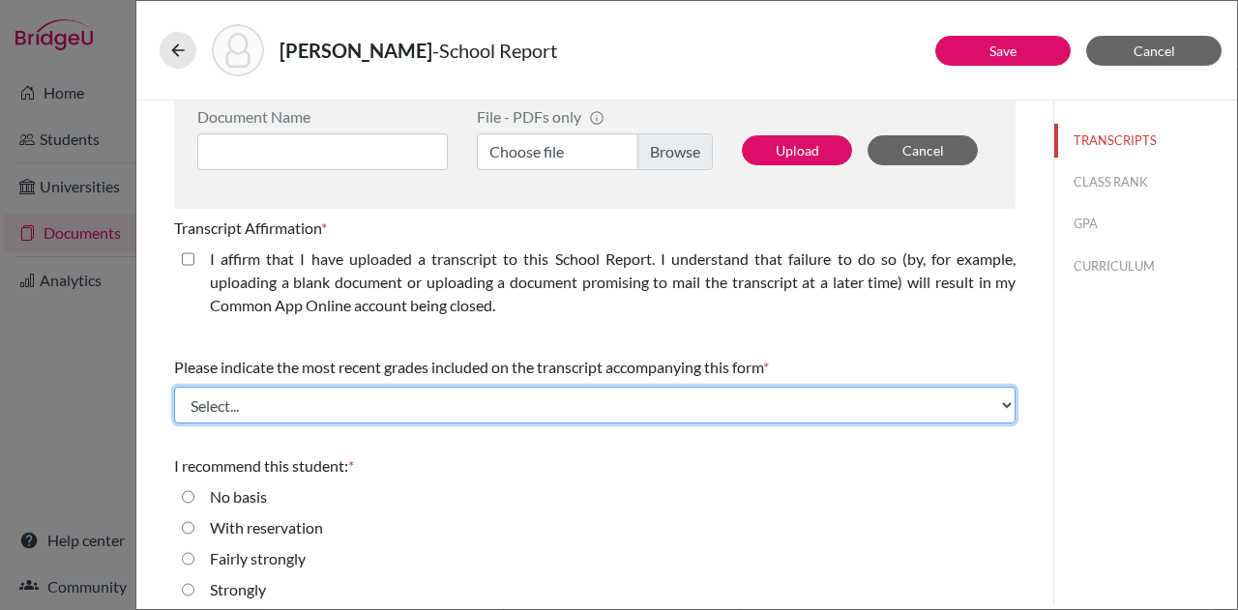
click at [520, 415] on select "Select... Final junior year grades 1st Quarter senior year grades 2nd Quarter/1…" at bounding box center [595, 405] width 842 height 37
select select "0"
click at [174, 387] on select "Select... Final junior year grades 1st Quarter senior year grades 2nd Quarter/1…" at bounding box center [595, 405] width 842 height 37
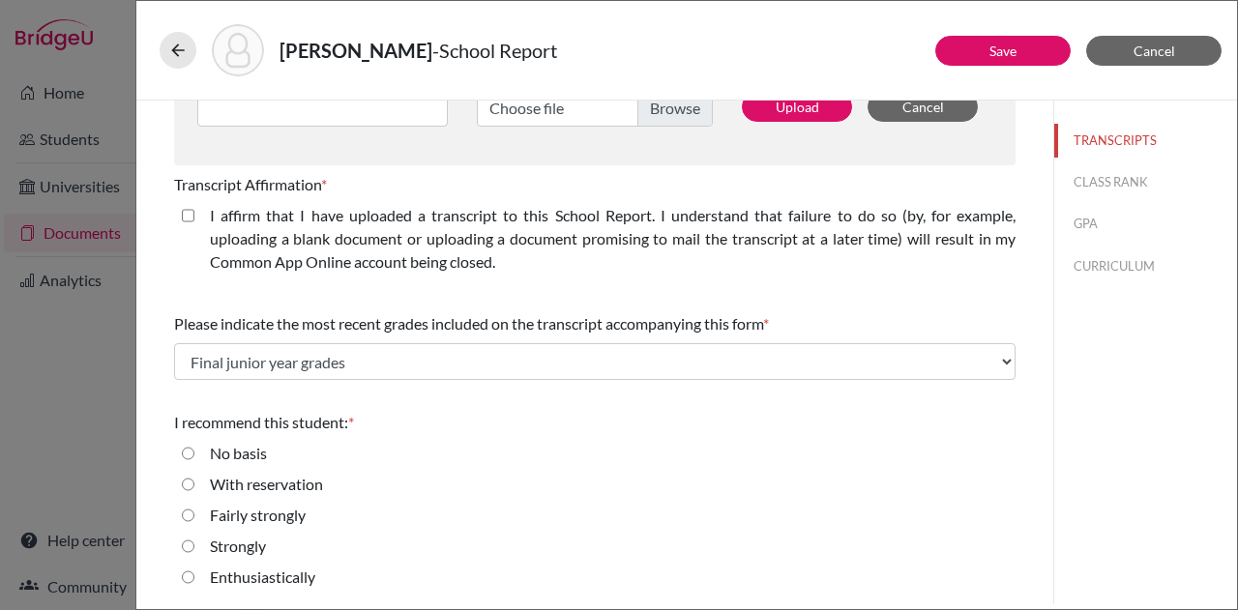
click at [186, 572] on input "Enthusiastically" at bounding box center [188, 577] width 13 height 23
radio input "true"
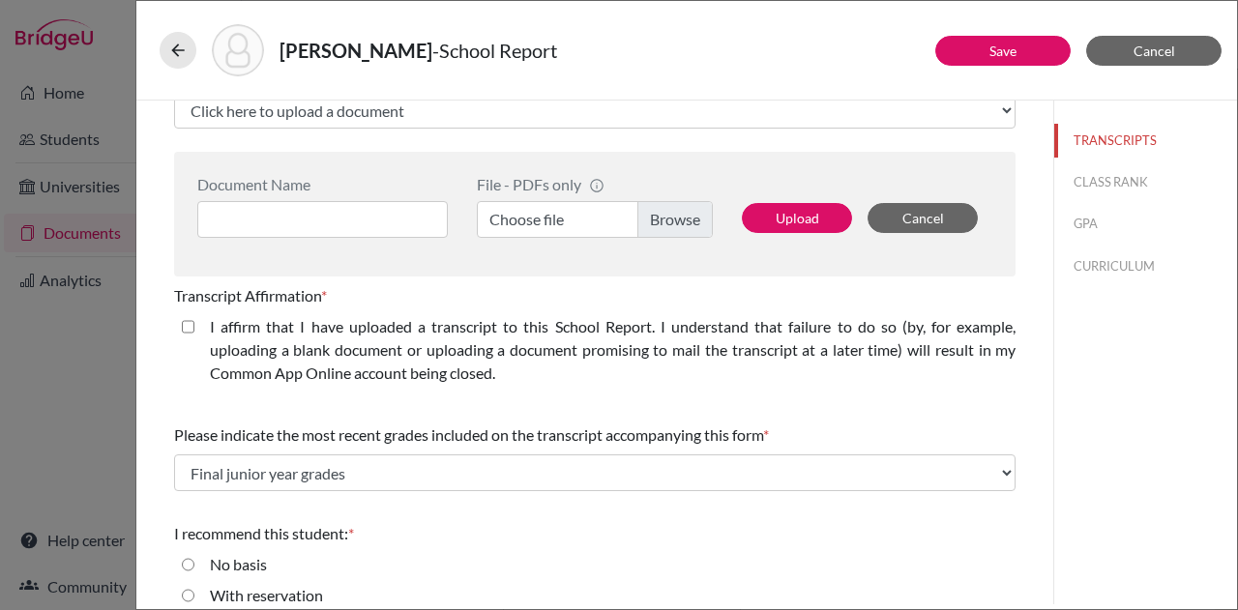
scroll to position [441, 0]
click at [184, 325] on closed\ "I affirm that I have uploaded a transcript to this School Report. I understand …" at bounding box center [188, 327] width 13 height 23
checkbox closed\ "true"
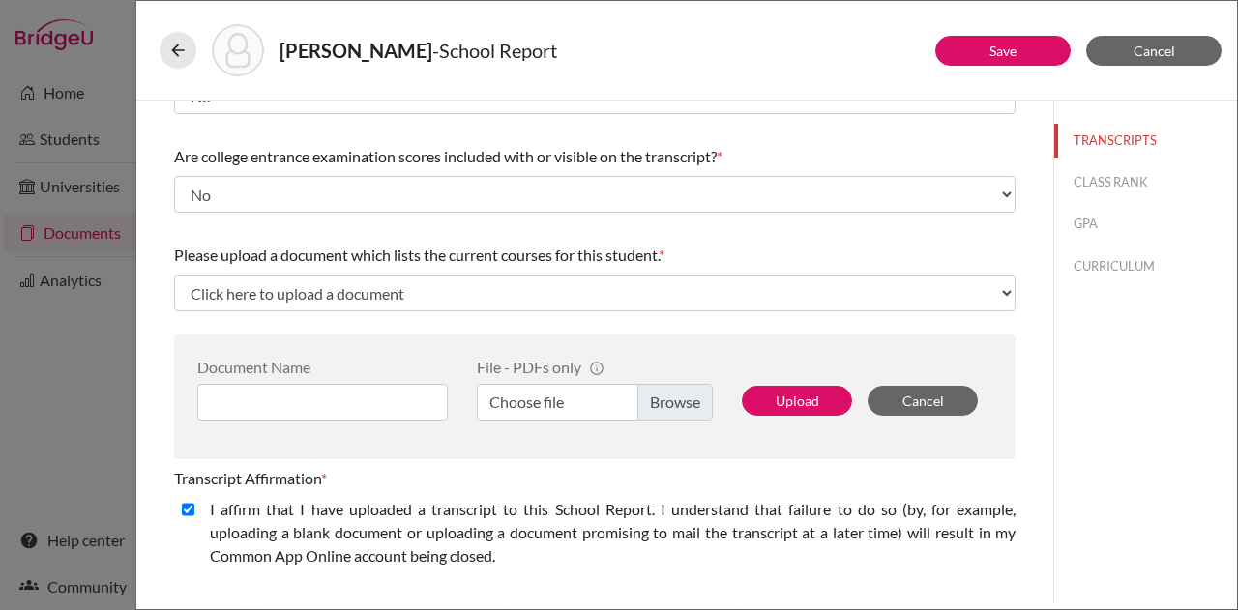
scroll to position [260, 0]
click at [673, 394] on label "Choose file" at bounding box center [595, 401] width 236 height 37
click at [673, 394] on input "Choose file" at bounding box center [595, 401] width 236 height 37
click at [370, 404] on input at bounding box center [322, 401] width 251 height 37
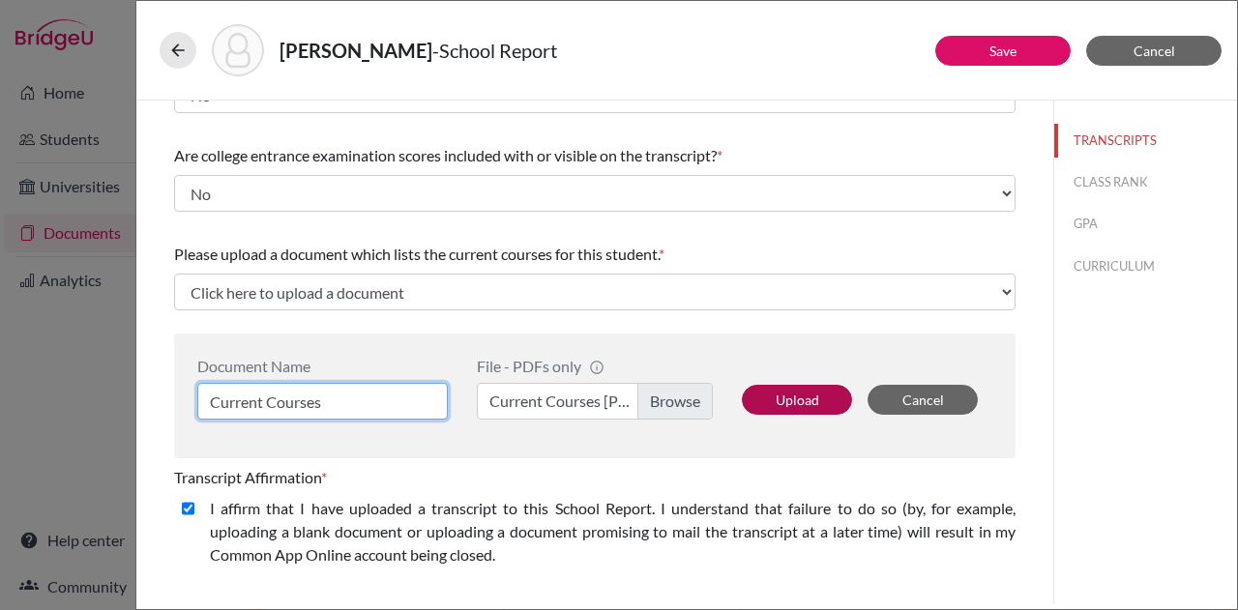
type input "Current Courses"
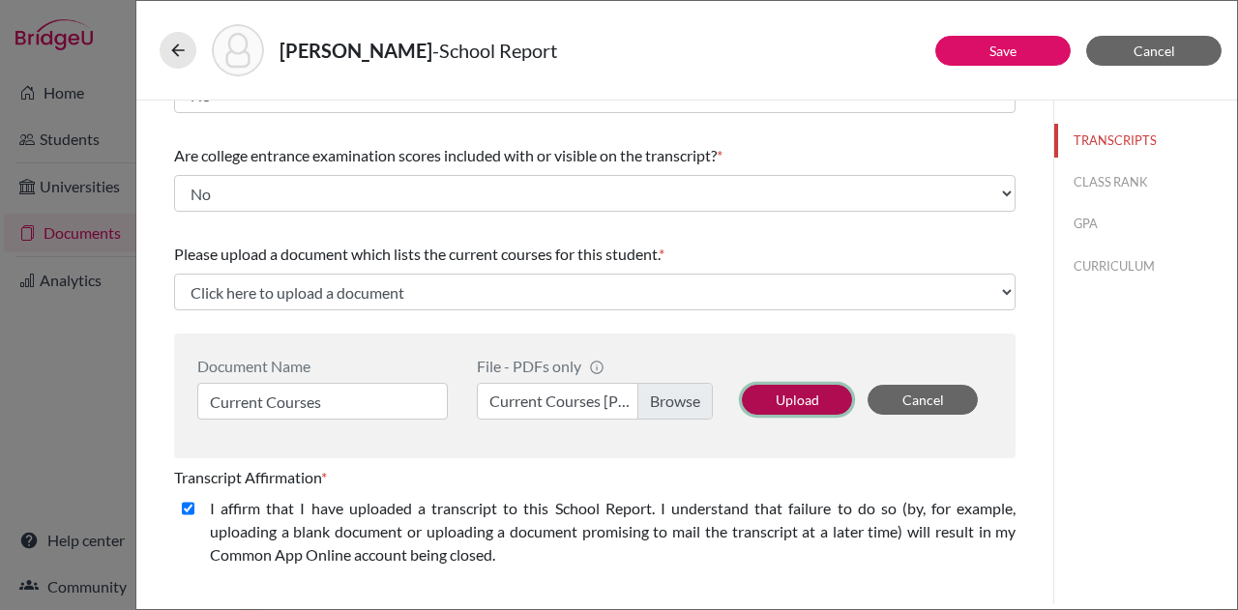
click at [772, 388] on button "Upload" at bounding box center [797, 400] width 110 height 30
select select "671182"
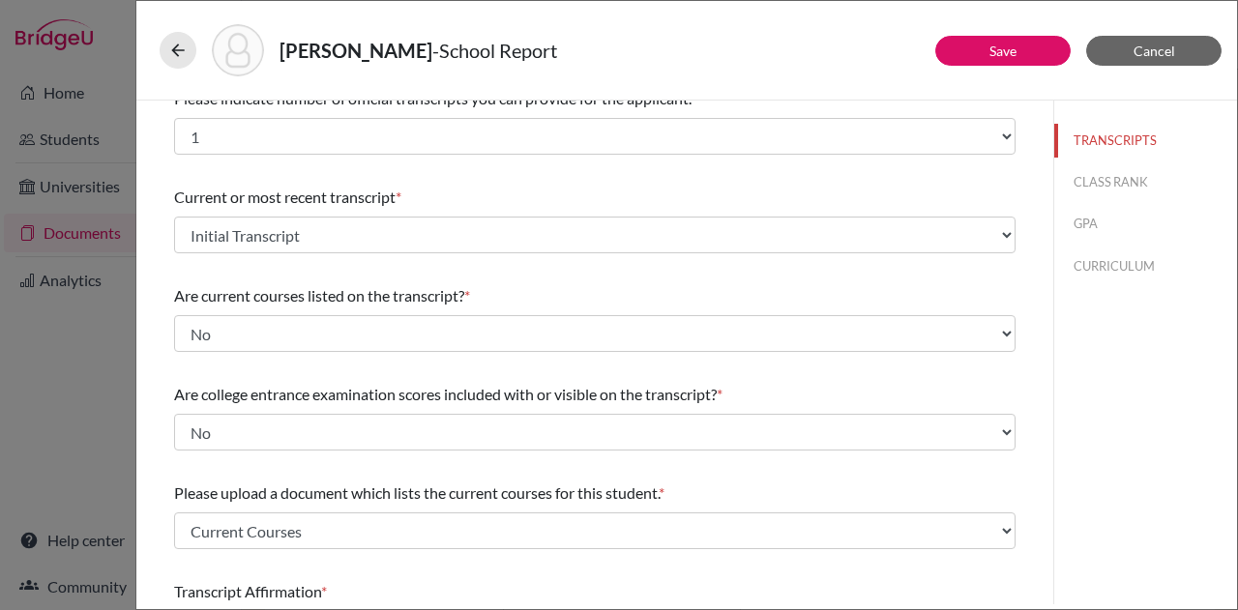
scroll to position [0, 0]
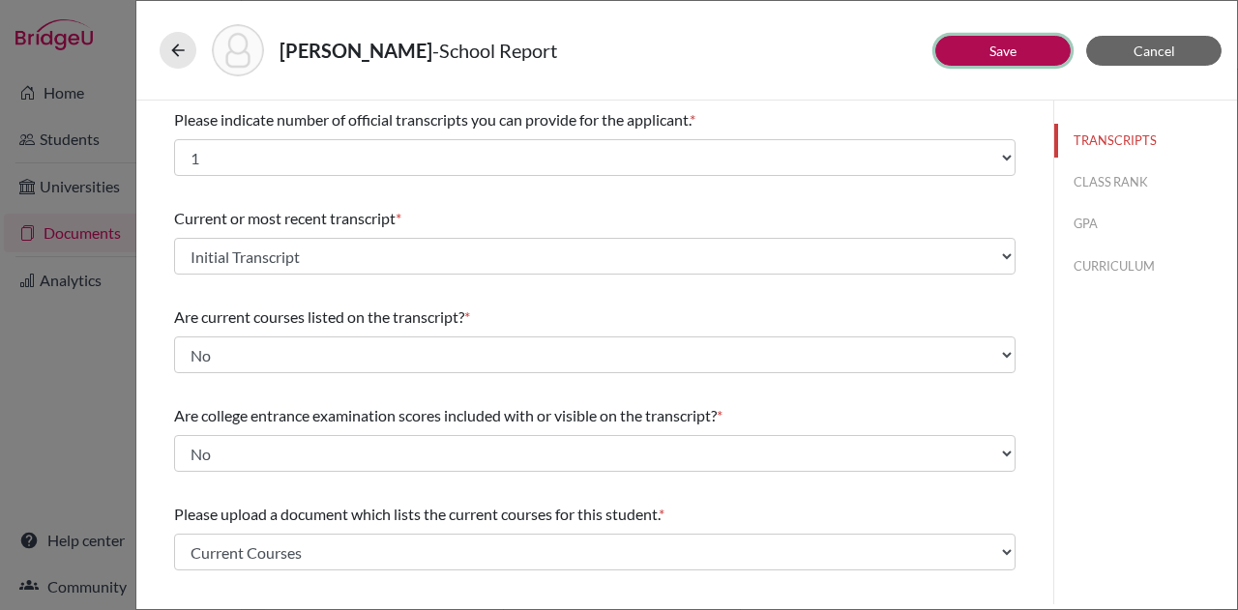
click at [979, 43] on button "Save" at bounding box center [1002, 51] width 135 height 30
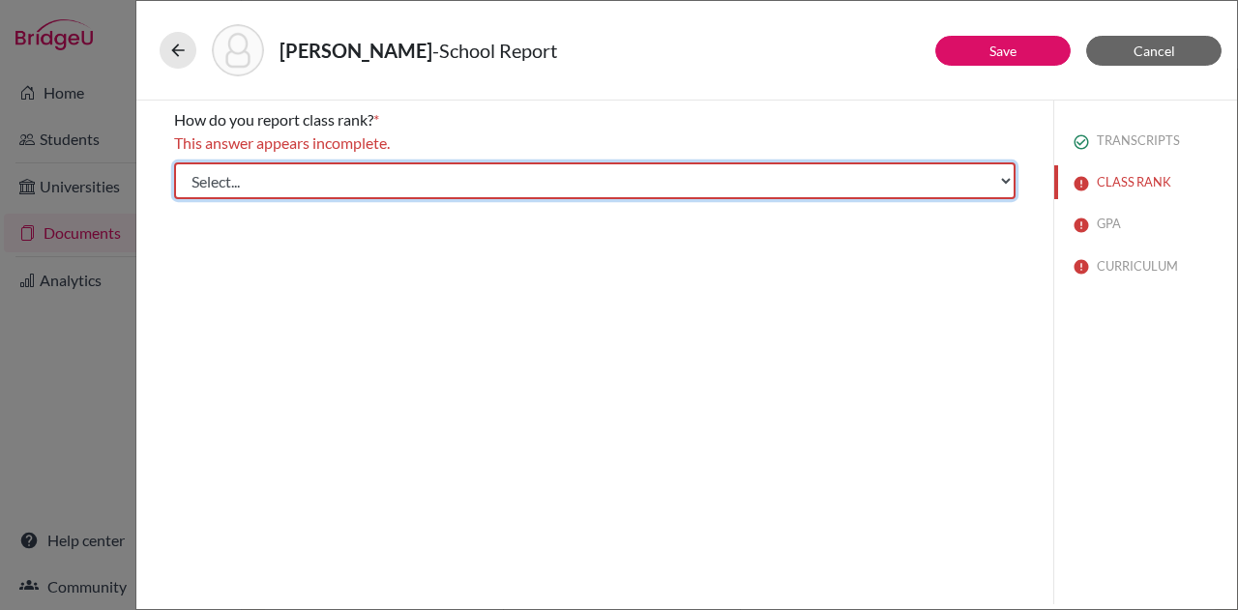
click at [871, 175] on select "Select... Exact Decile Quintile Quartile None" at bounding box center [595, 181] width 842 height 37
select select "5"
click at [174, 163] on select "Select... Exact Decile Quintile Quartile None" at bounding box center [595, 181] width 842 height 37
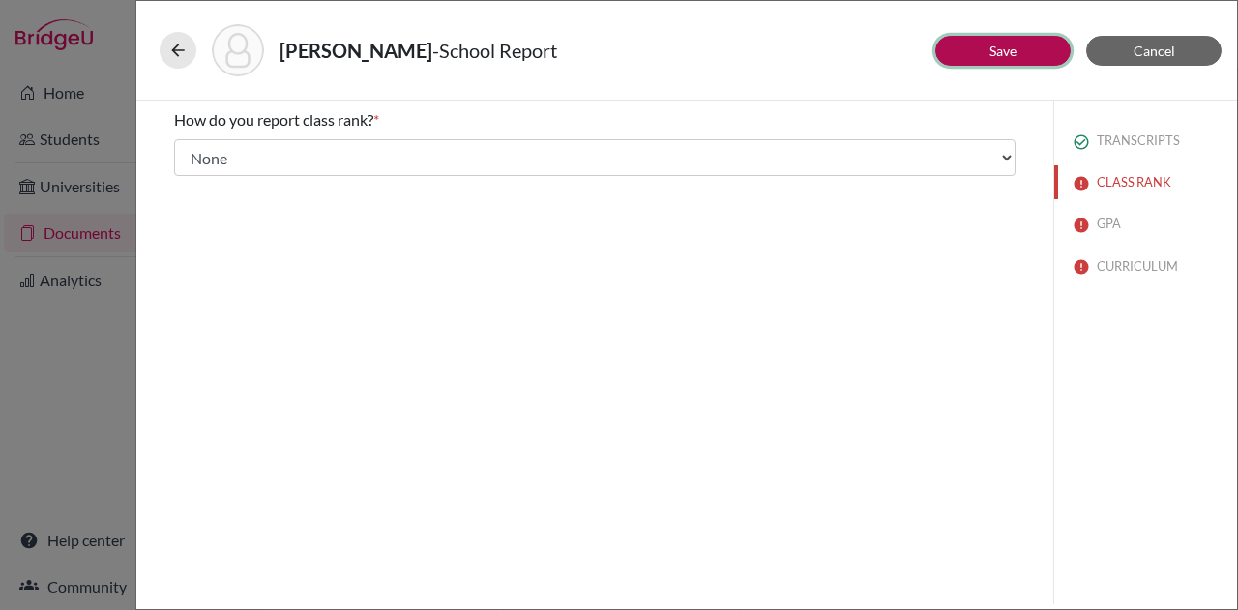
click at [1015, 52] on link "Save" at bounding box center [1003, 51] width 27 height 16
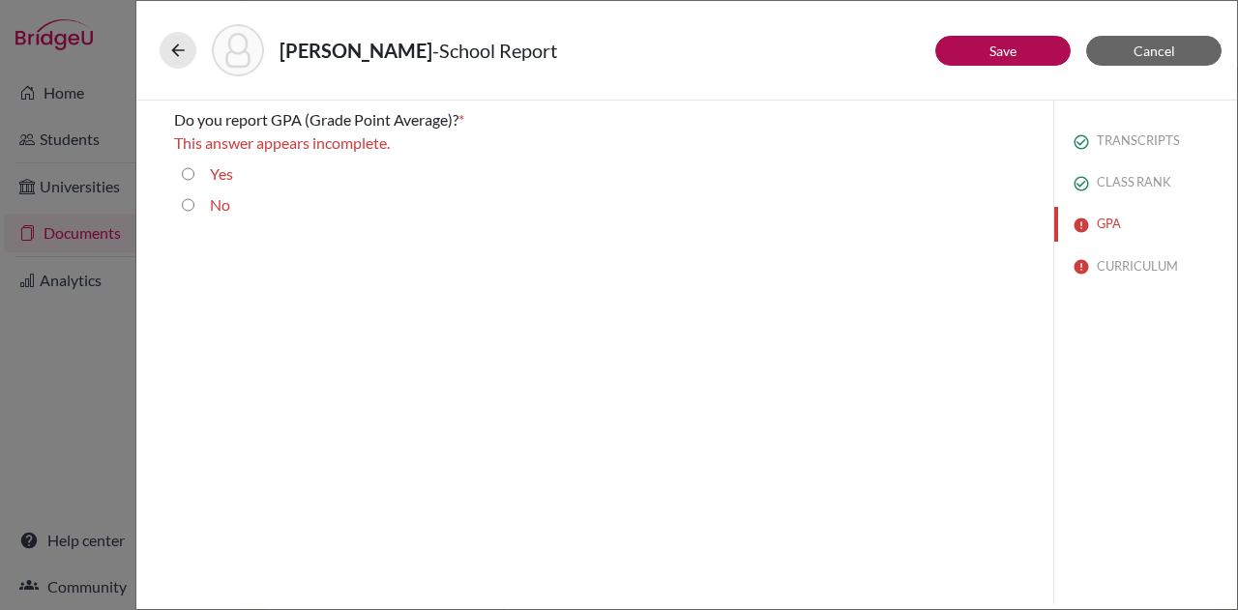
click at [188, 173] on input "Yes" at bounding box center [188, 174] width 13 height 23
radio input "true"
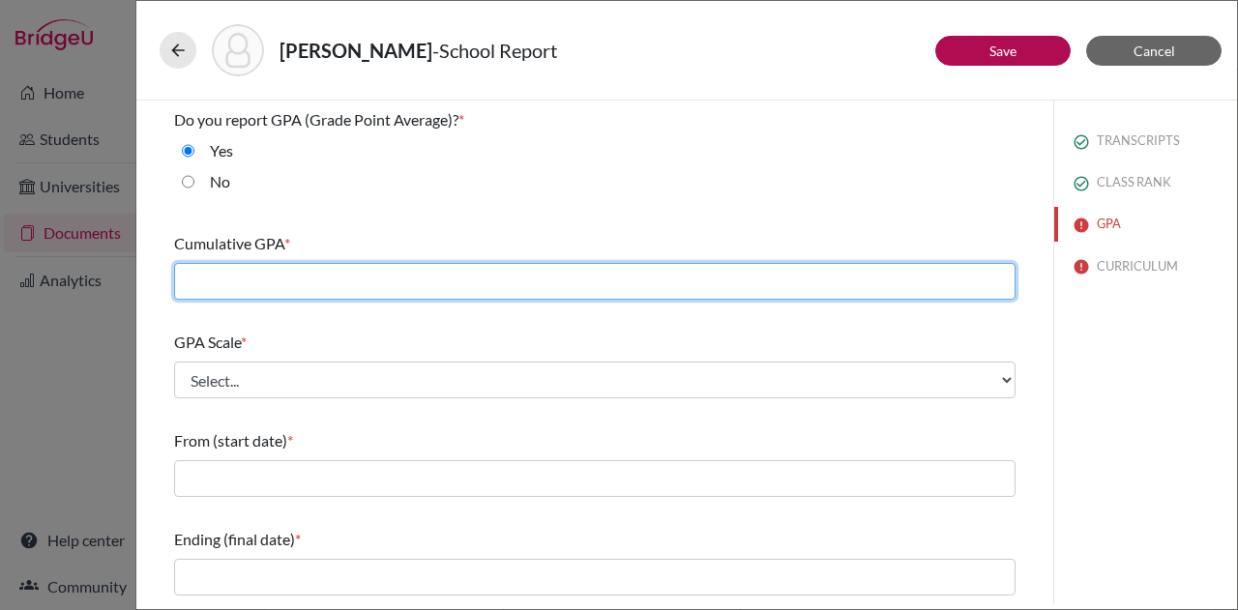
click at [443, 272] on input "text" at bounding box center [595, 281] width 842 height 37
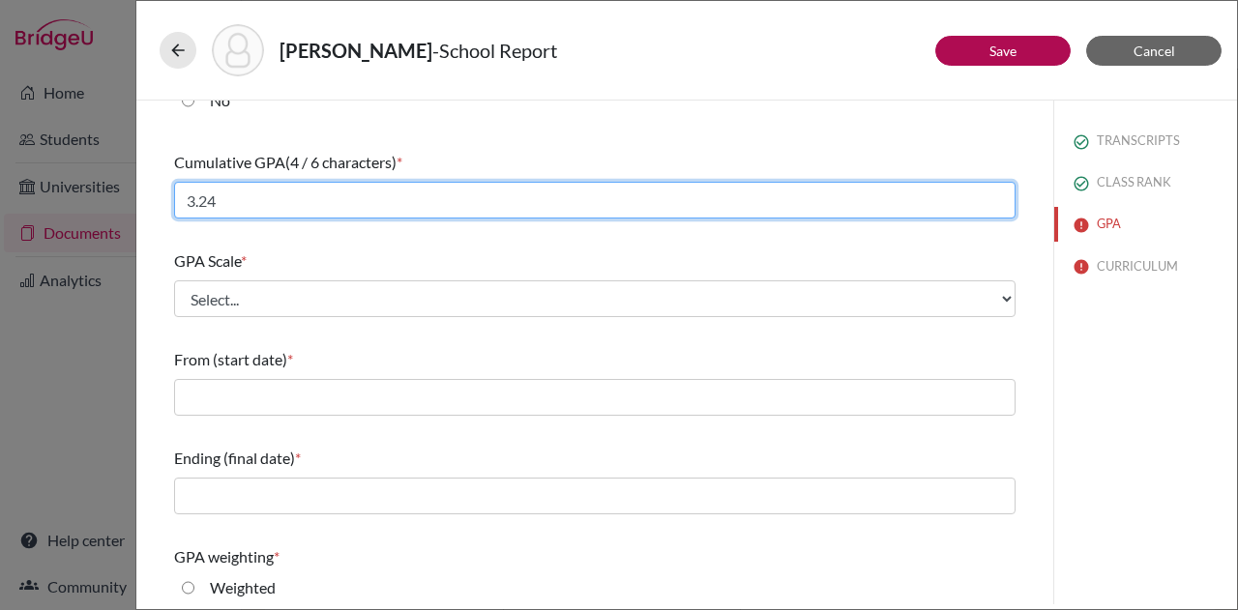
scroll to position [83, 0]
type input "3.24"
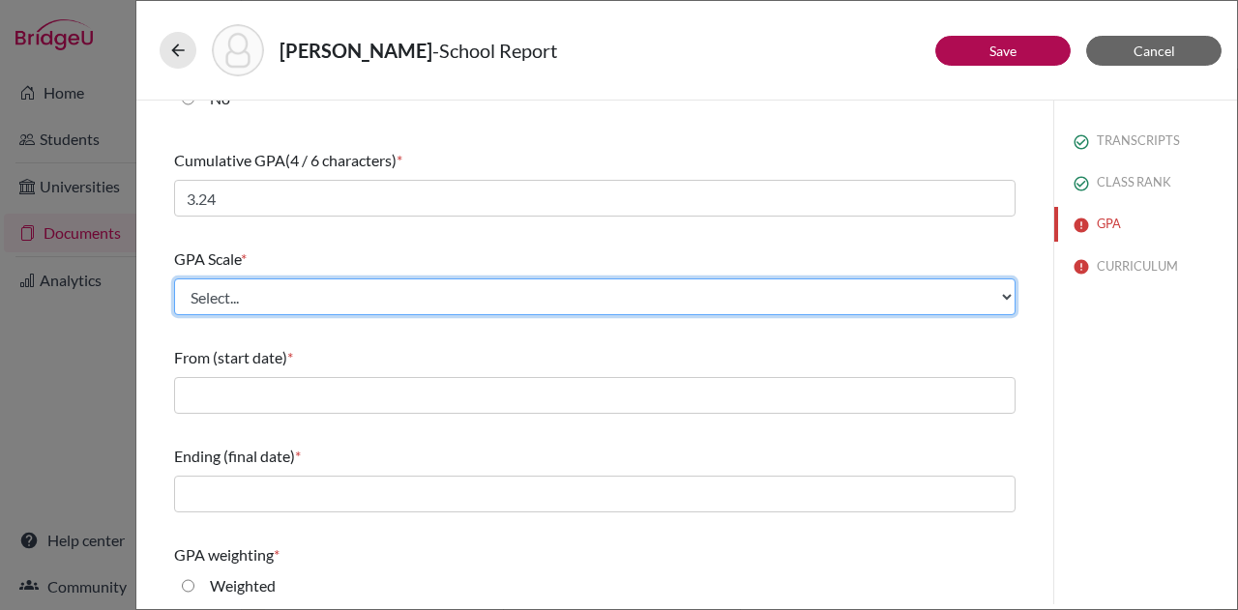
click at [459, 303] on select "Select... 4 5 6 7 8 9 10 11 12 13 14 15 16 17 18 19 20 100" at bounding box center [595, 297] width 842 height 37
select select "4"
click at [174, 279] on select "Select... 4 5 6 7 8 9 10 11 12 13 14 15 16 17 18 19 20 100" at bounding box center [595, 297] width 842 height 37
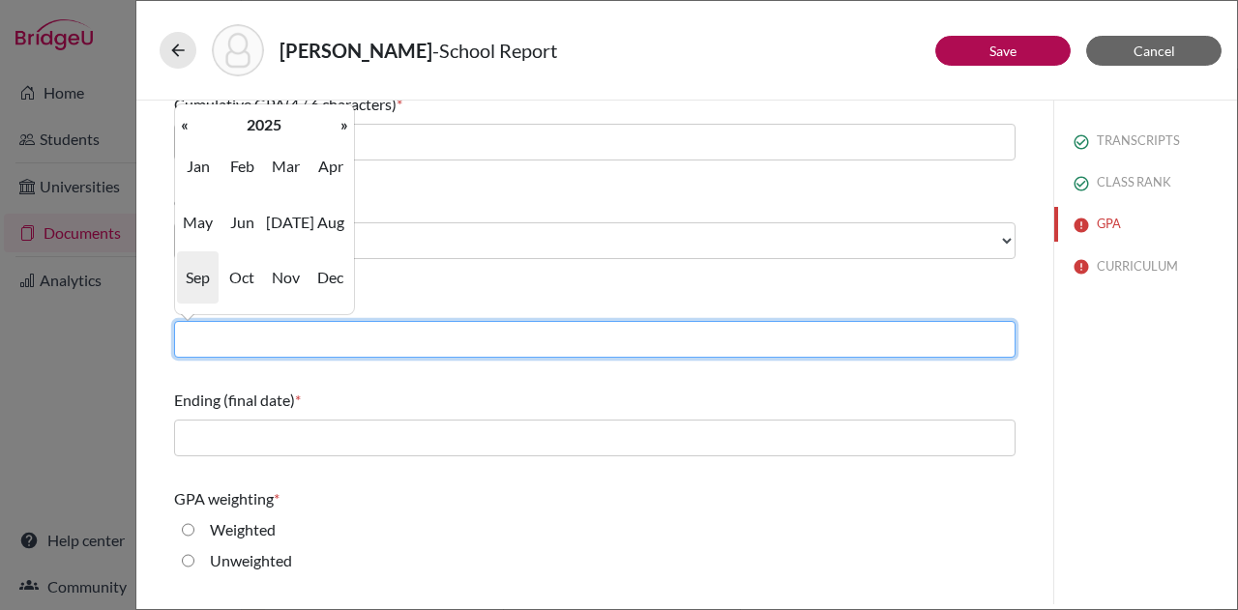
click at [385, 343] on input "text" at bounding box center [595, 339] width 842 height 37
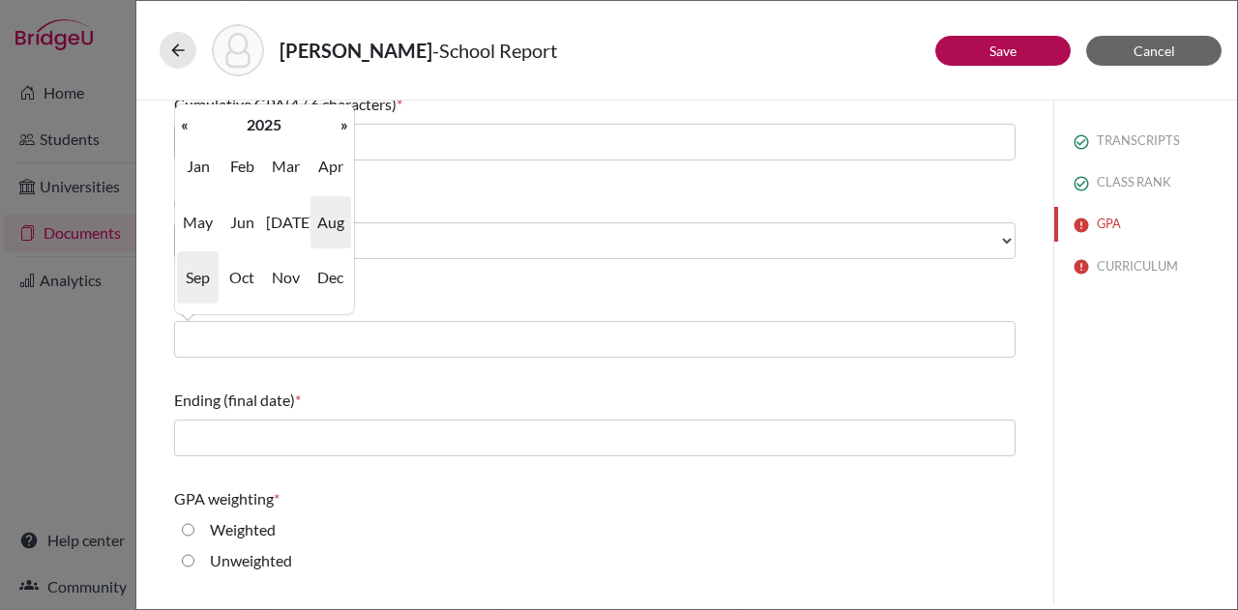
click at [328, 224] on span "Aug" at bounding box center [331, 222] width 41 height 52
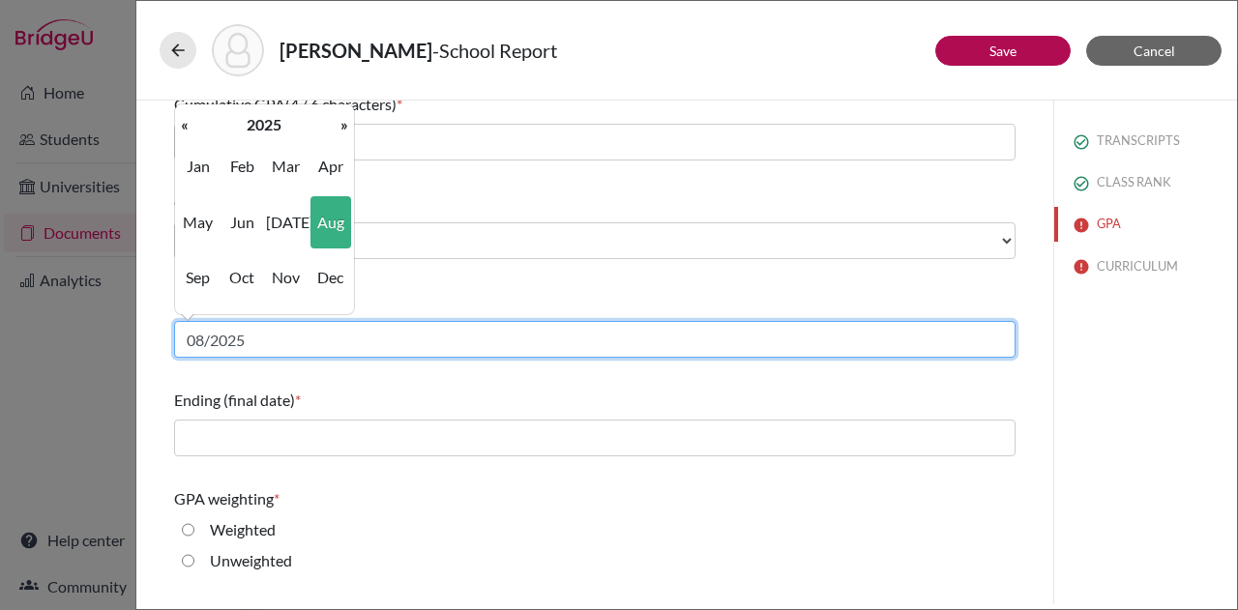
click at [344, 334] on input "08/2025" at bounding box center [595, 339] width 842 height 37
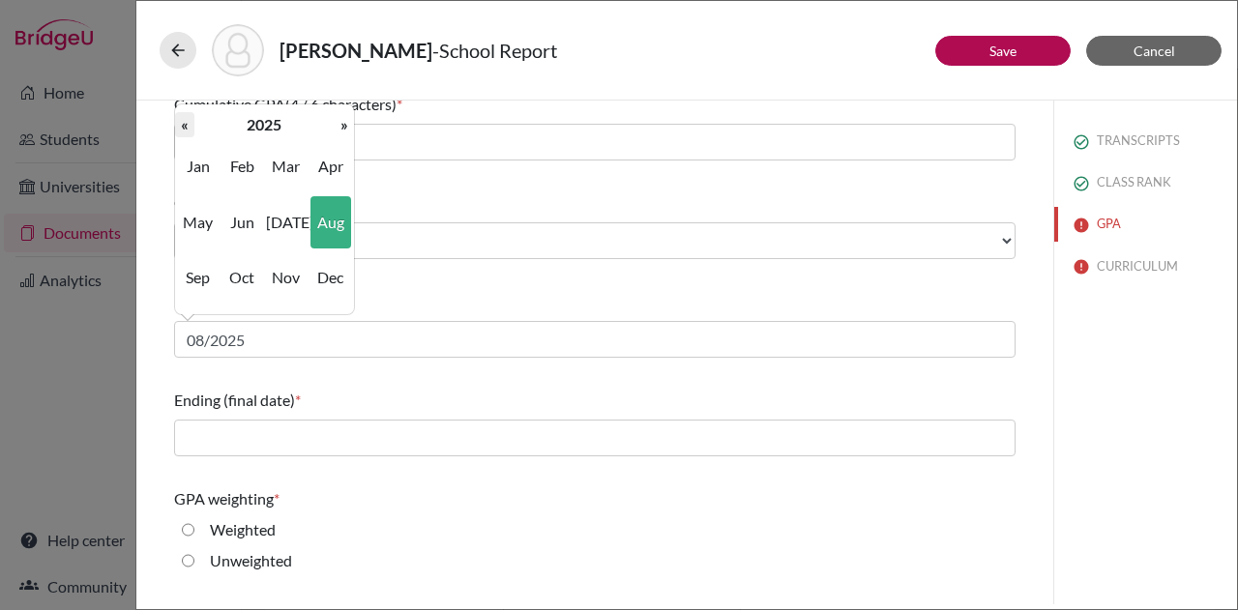
click at [187, 117] on th "«" at bounding box center [184, 124] width 19 height 25
click at [330, 219] on span "Aug" at bounding box center [331, 222] width 41 height 52
type input "08/2022"
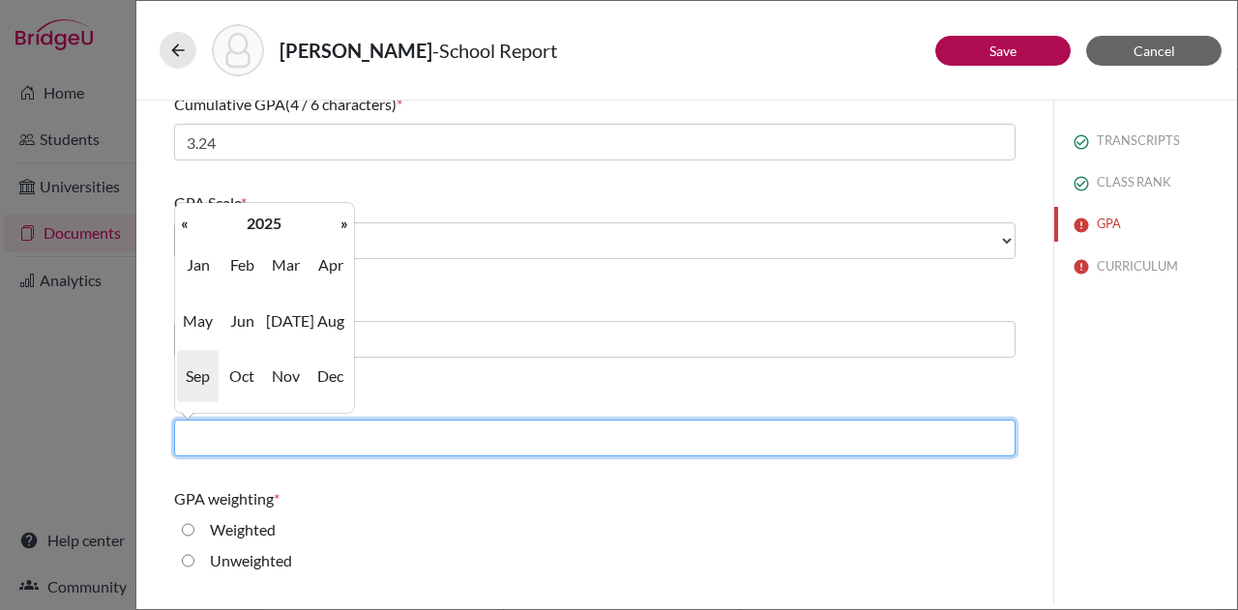
click at [307, 424] on input "text" at bounding box center [595, 438] width 842 height 37
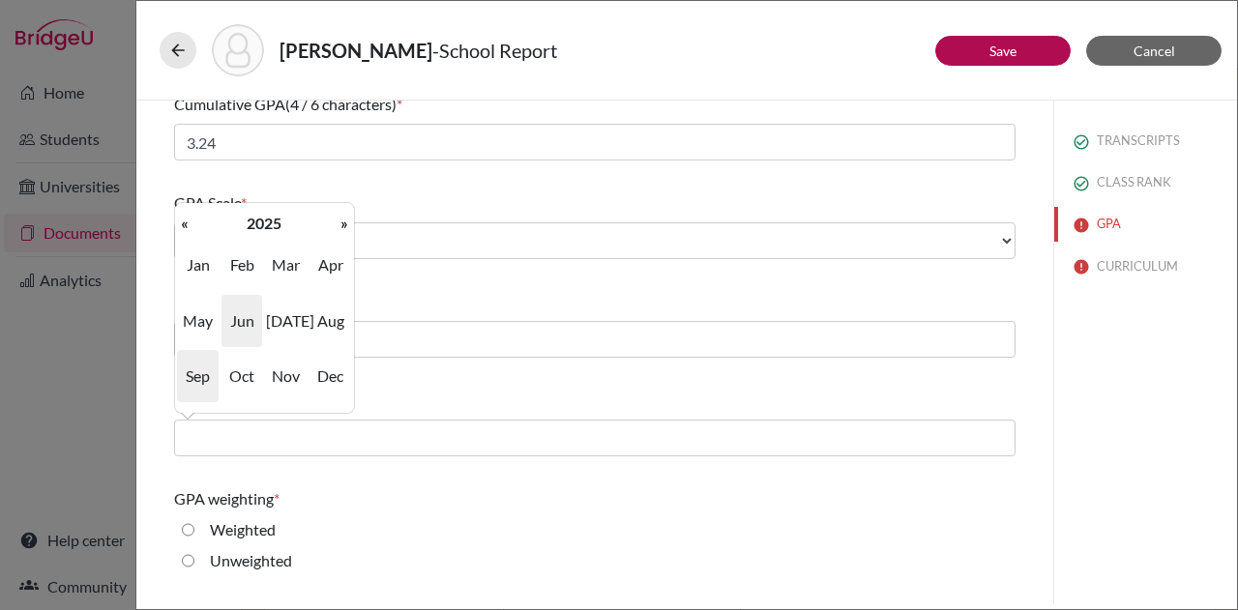
click at [249, 319] on span "Jun" at bounding box center [242, 321] width 41 height 52
type input "06/2025"
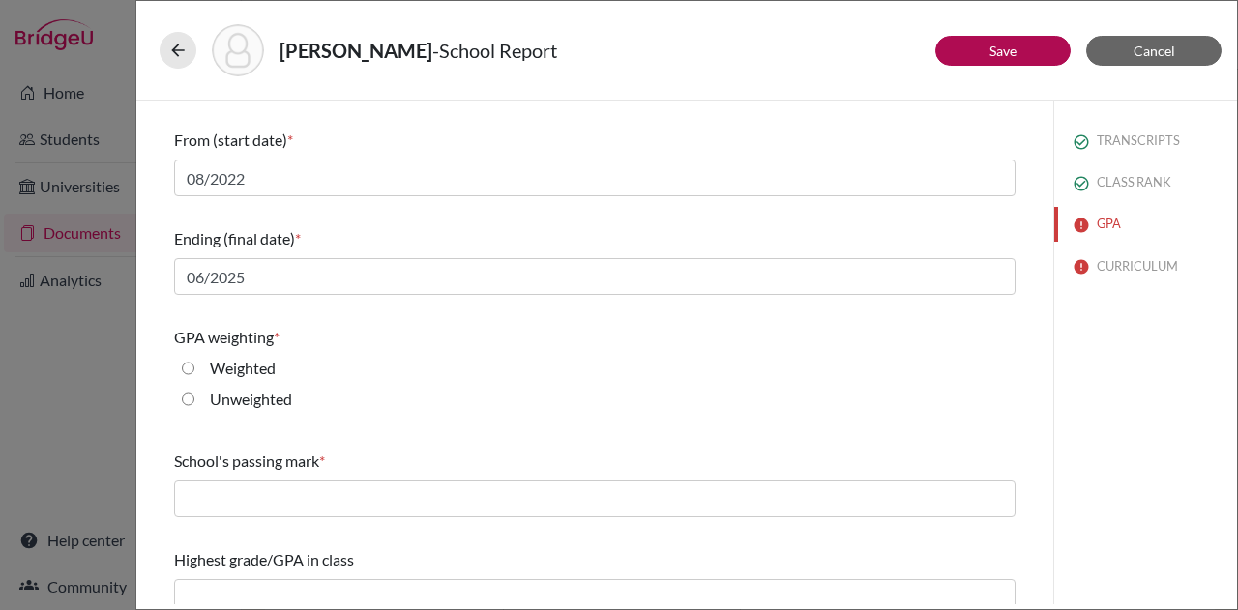
scroll to position [319, 0]
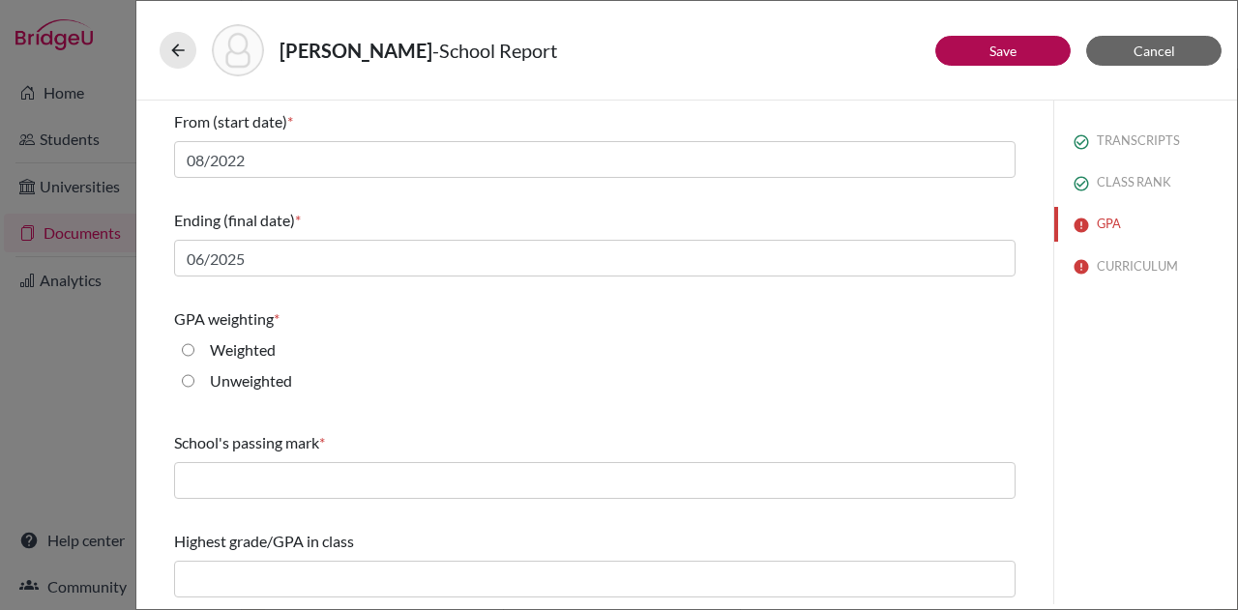
click at [187, 378] on input "Unweighted" at bounding box center [188, 381] width 13 height 23
radio input "true"
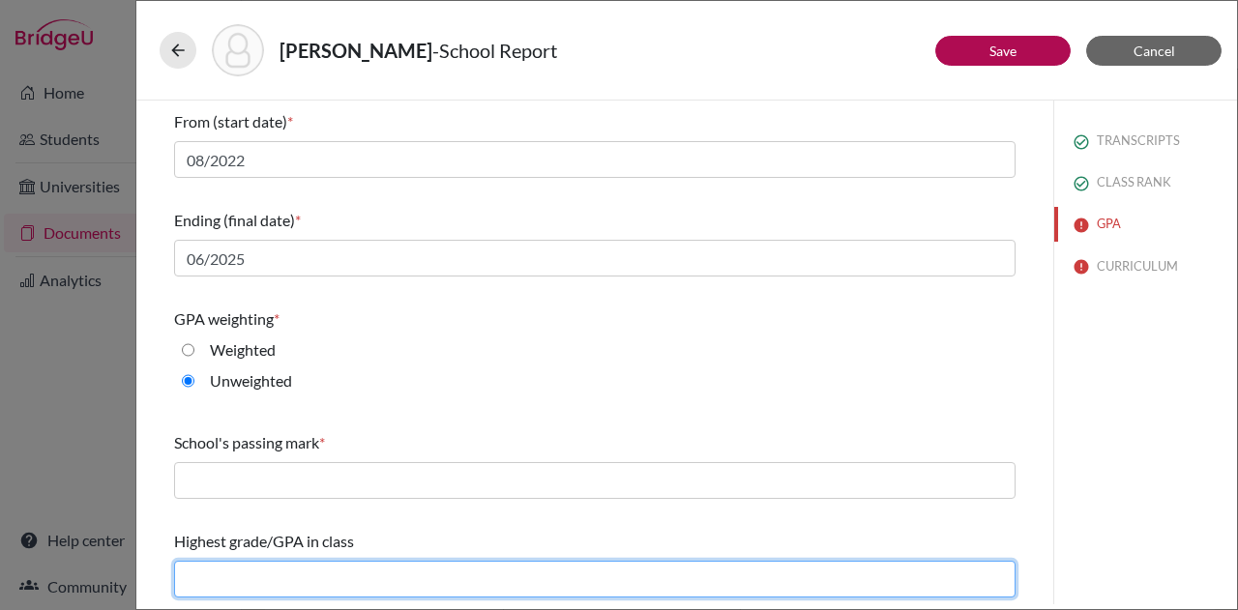
click at [265, 572] on input "text" at bounding box center [595, 579] width 842 height 37
type input "4.0"
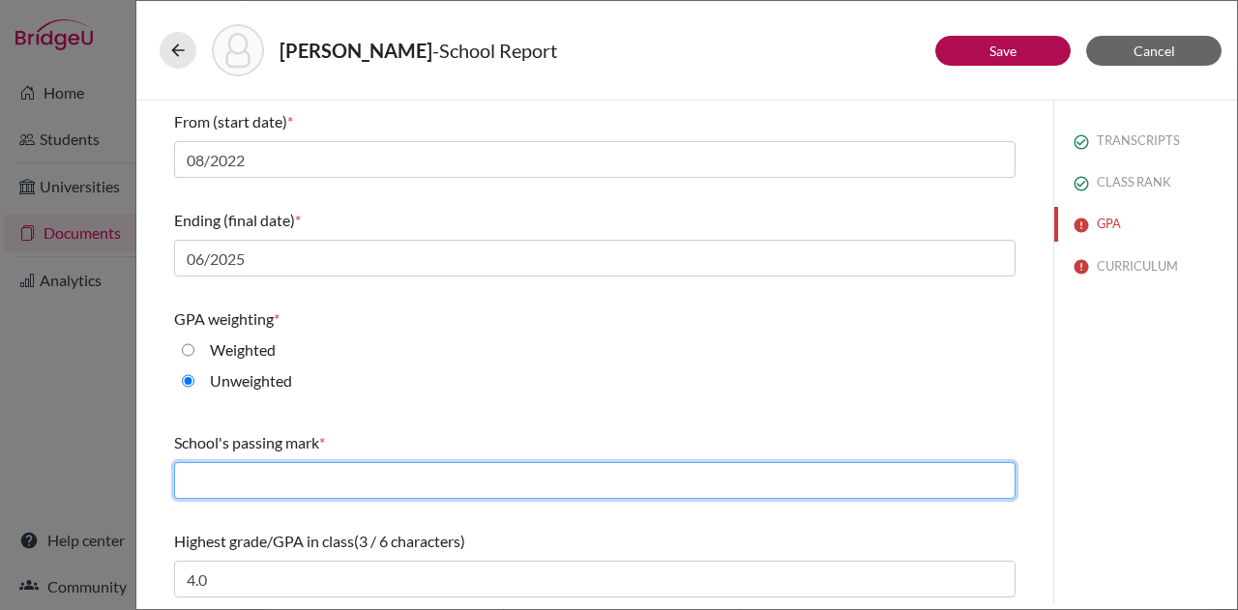
click at [362, 485] on input "text" at bounding box center [595, 480] width 842 height 37
type input "60"
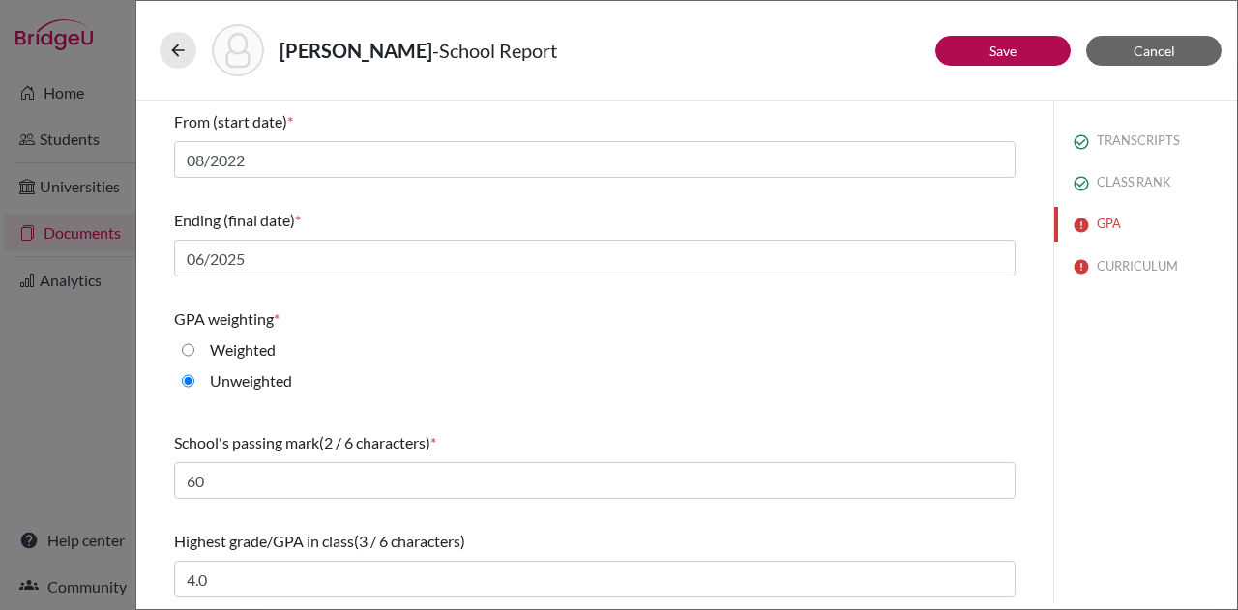
click at [1136, 461] on div "TRANSCRIPTS CLASS RANK GPA CURRICULUM" at bounding box center [1145, 353] width 184 height 504
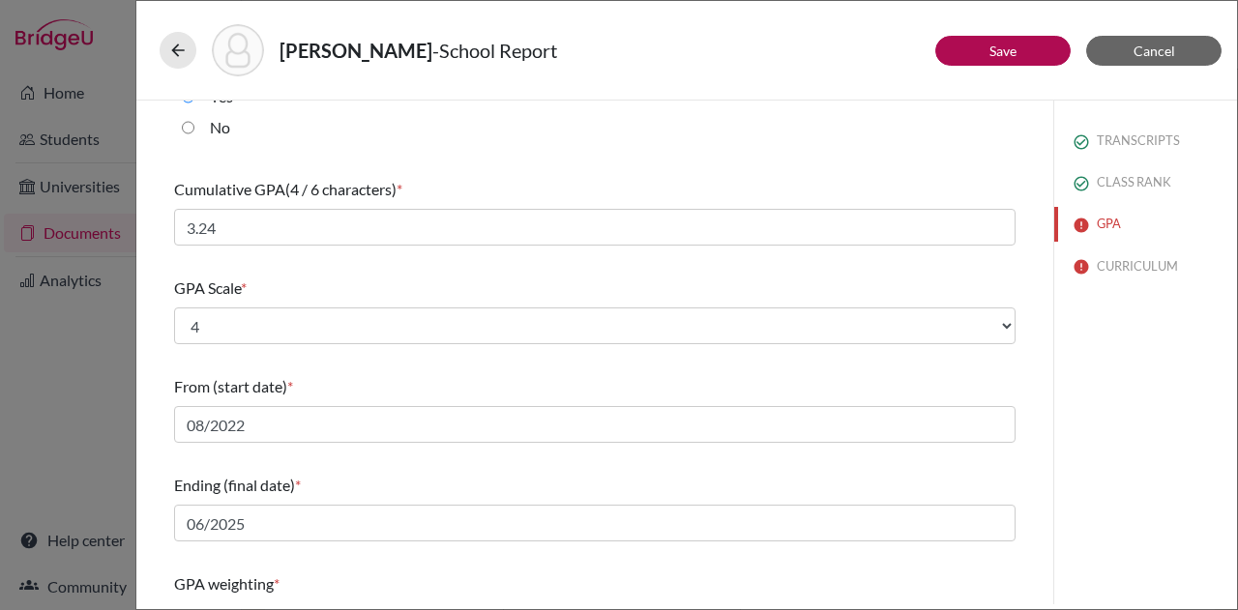
scroll to position [0, 0]
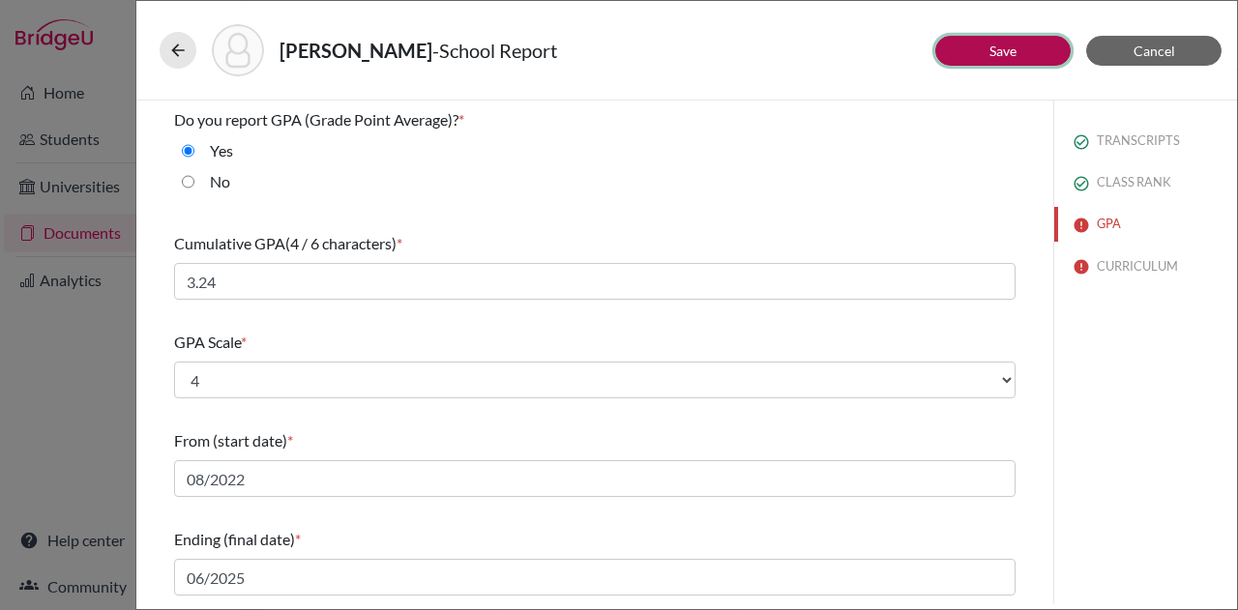
click at [983, 44] on button "Save" at bounding box center [1002, 51] width 135 height 30
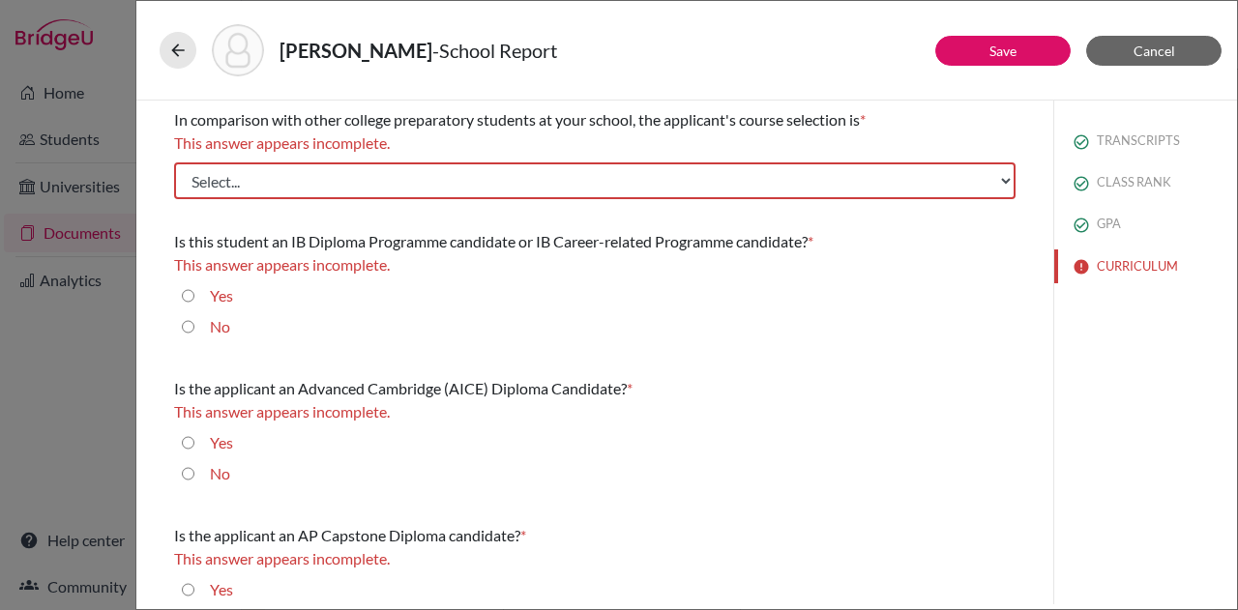
click at [190, 471] on input "No" at bounding box center [188, 473] width 13 height 23
radio input "true"
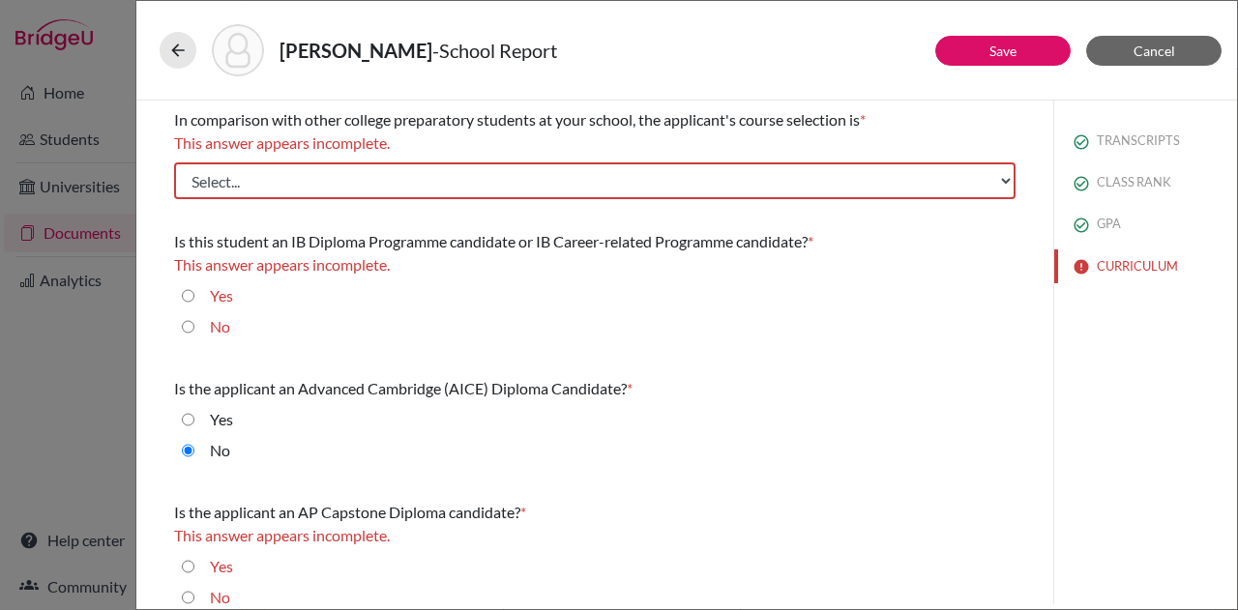
click at [186, 328] on input "No" at bounding box center [188, 326] width 13 height 23
radio input "true"
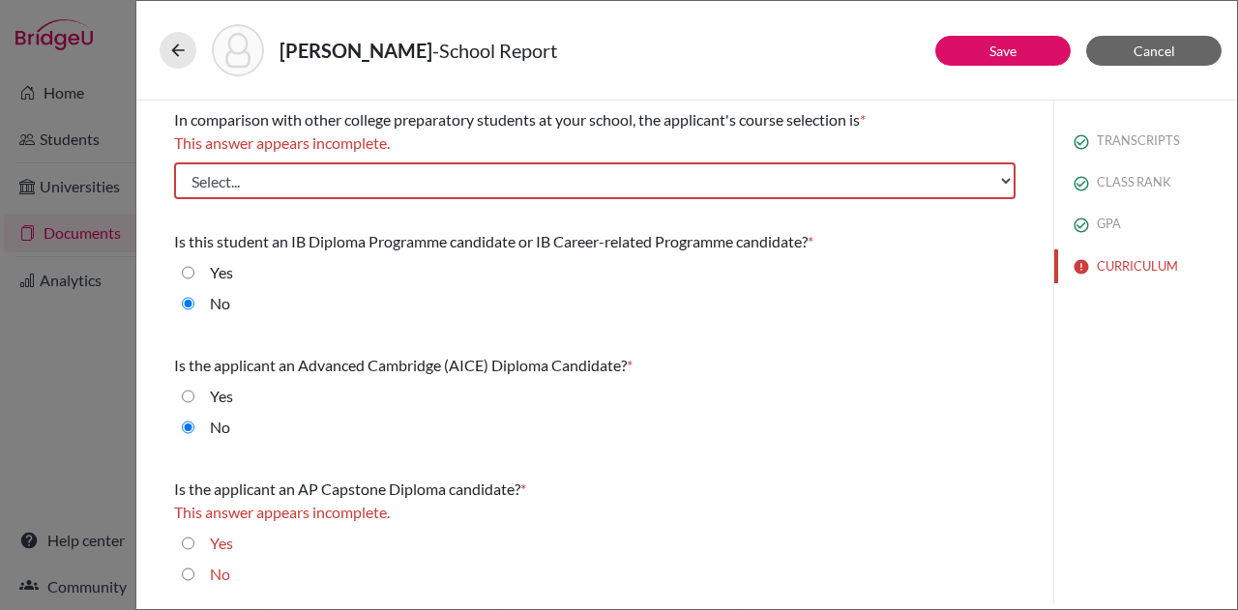
click at [190, 568] on input "No" at bounding box center [188, 574] width 13 height 23
radio input "true"
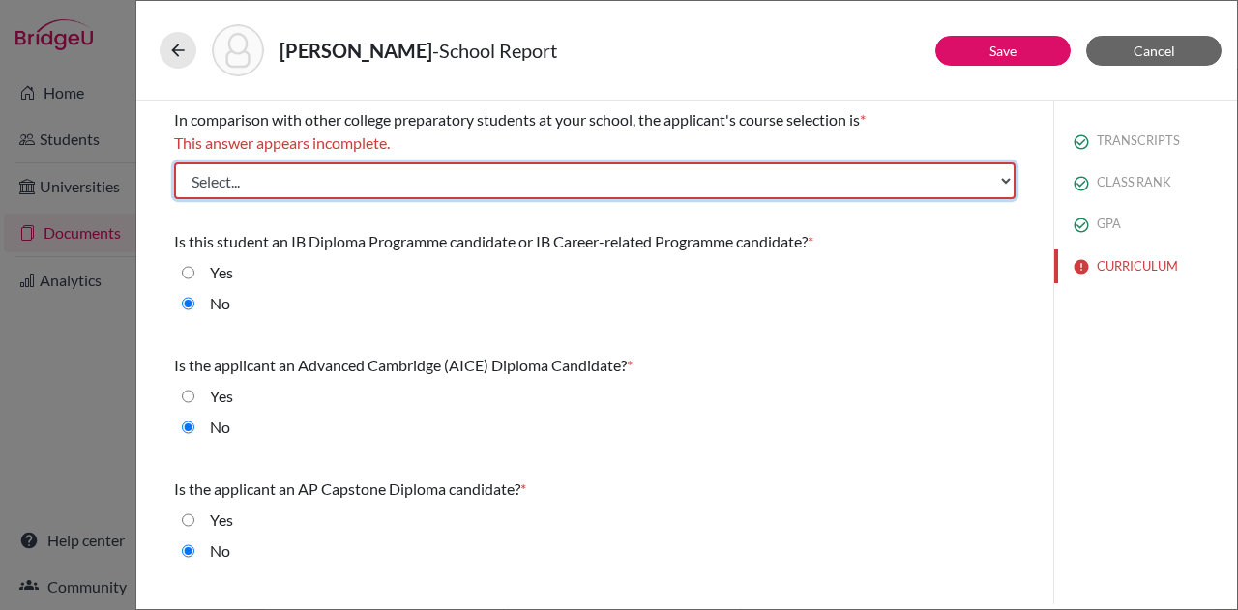
click at [567, 184] on select "Select... Less than demanding Average Demanding Very demanding Most demanding P…" at bounding box center [595, 181] width 842 height 37
select select "3"
click at [174, 163] on select "Select... Less than demanding Average Demanding Very demanding Most demanding P…" at bounding box center [595, 181] width 842 height 37
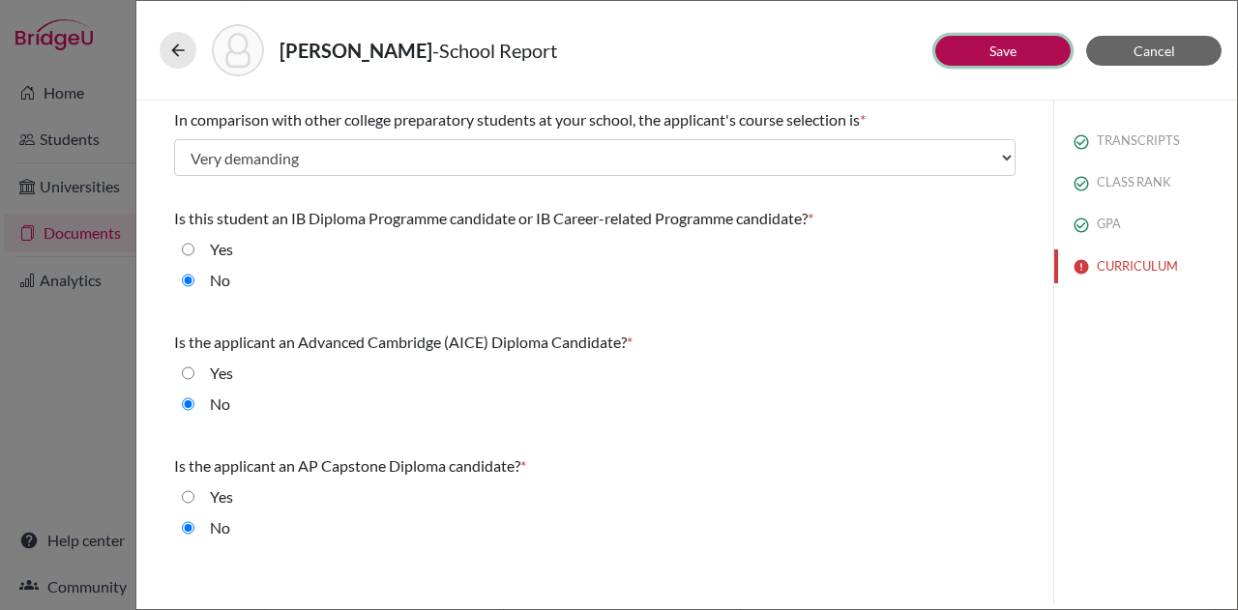
click at [962, 49] on button "Save" at bounding box center [1002, 51] width 135 height 30
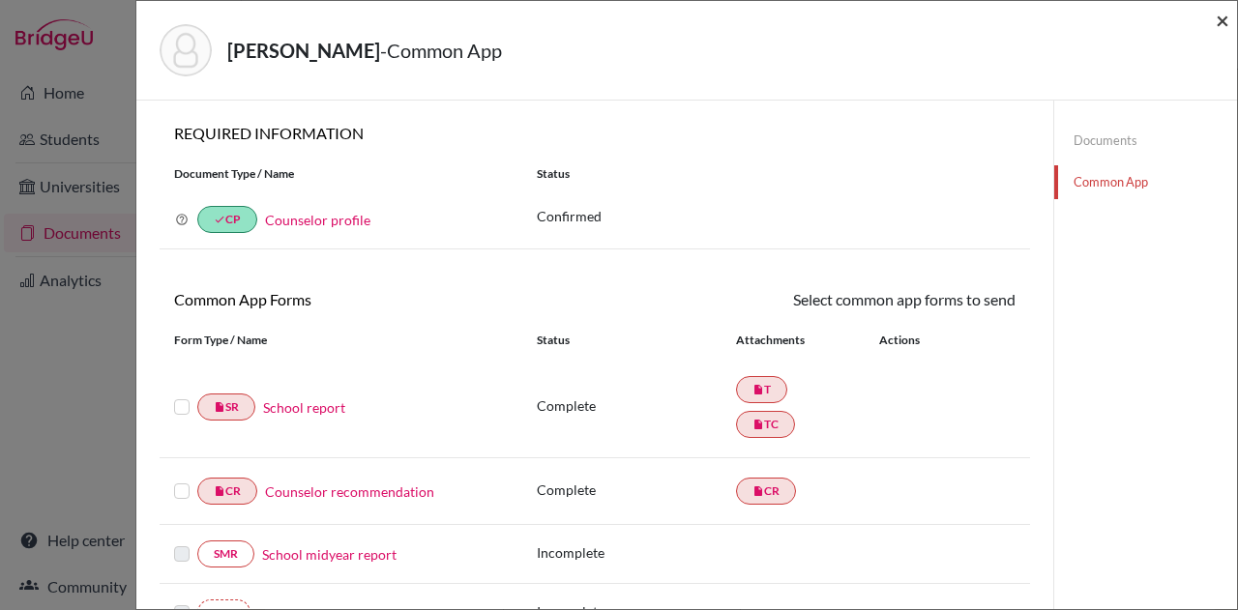
click at [1221, 20] on span "×" at bounding box center [1223, 20] width 14 height 28
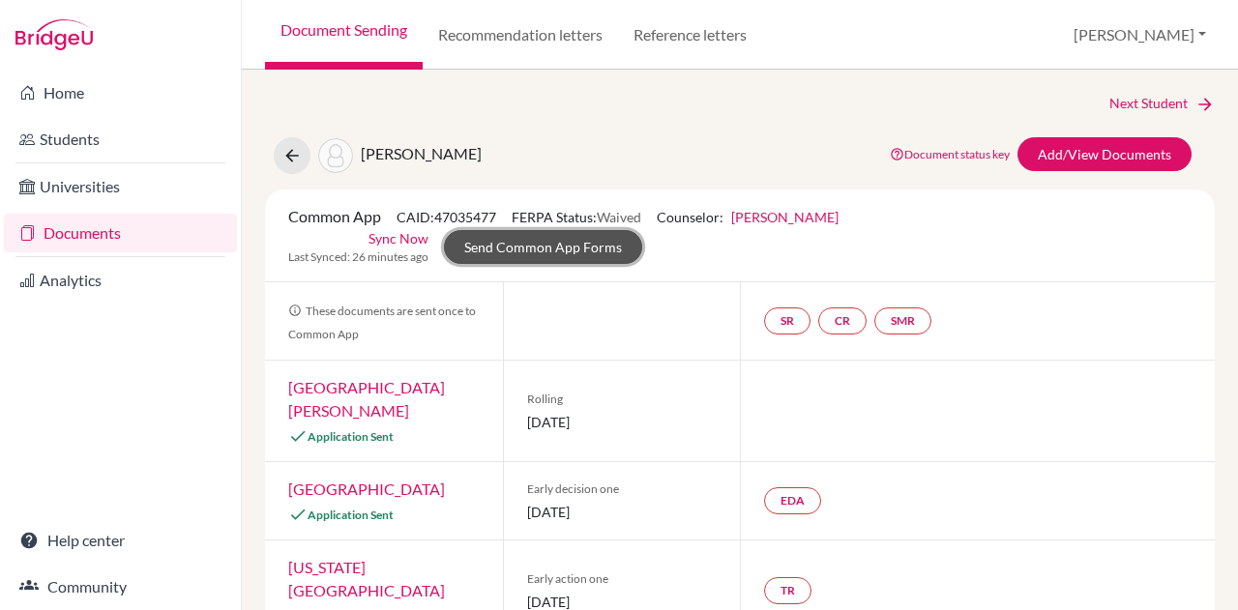
click at [590, 241] on link "Send Common App Forms" at bounding box center [543, 247] width 198 height 34
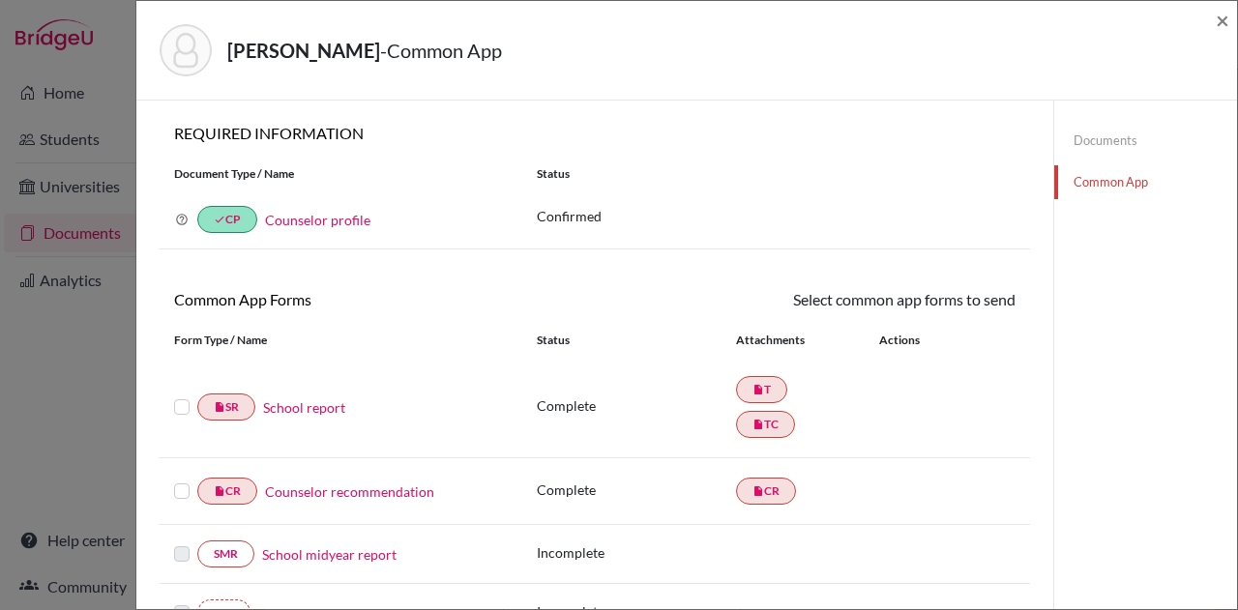
click at [182, 396] on label at bounding box center [181, 396] width 15 height 0
click at [0, 0] on input "checkbox" at bounding box center [0, 0] width 0 height 0
click at [180, 482] on label at bounding box center [181, 482] width 15 height 0
click at [0, 0] on input "checkbox" at bounding box center [0, 0] width 0 height 0
click at [981, 298] on link "Send" at bounding box center [975, 303] width 80 height 30
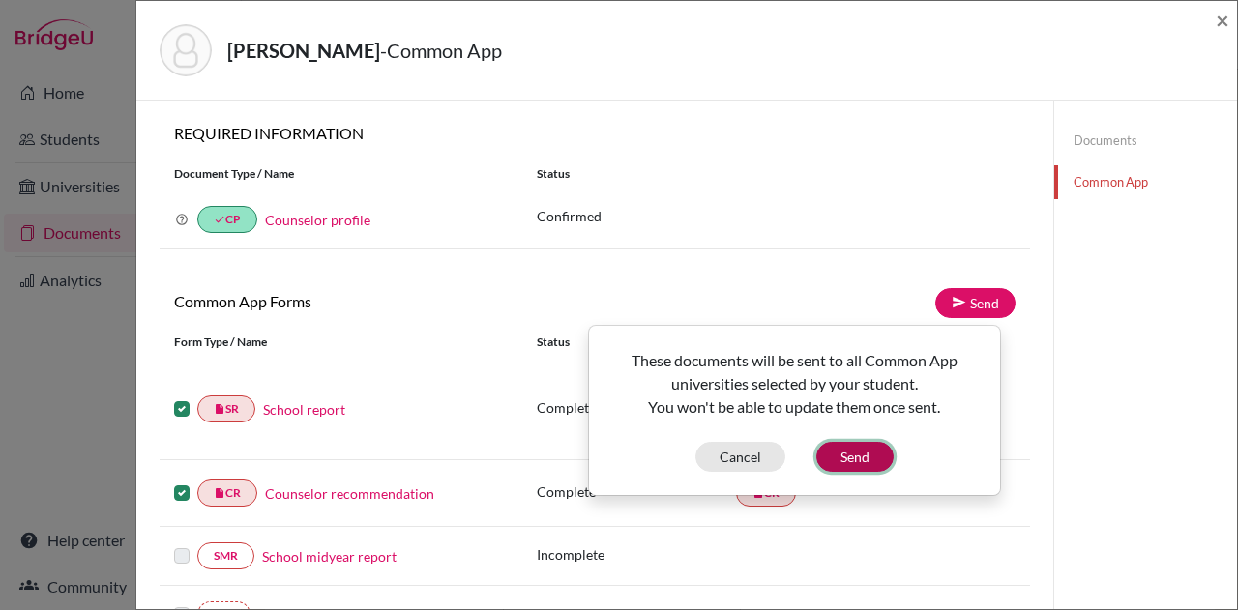
click at [855, 452] on button "Send" at bounding box center [854, 457] width 77 height 30
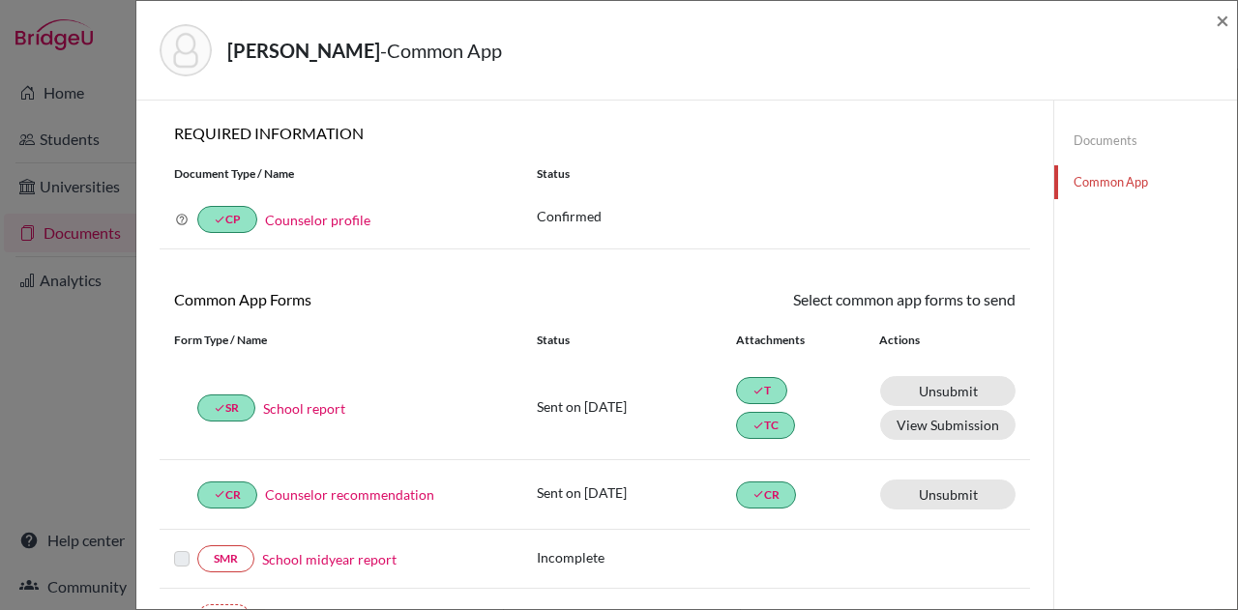
click at [900, 93] on div "Atzbach, Amelia - Common App ×" at bounding box center [686, 51] width 1101 height 100
click at [1224, 18] on span "×" at bounding box center [1223, 20] width 14 height 28
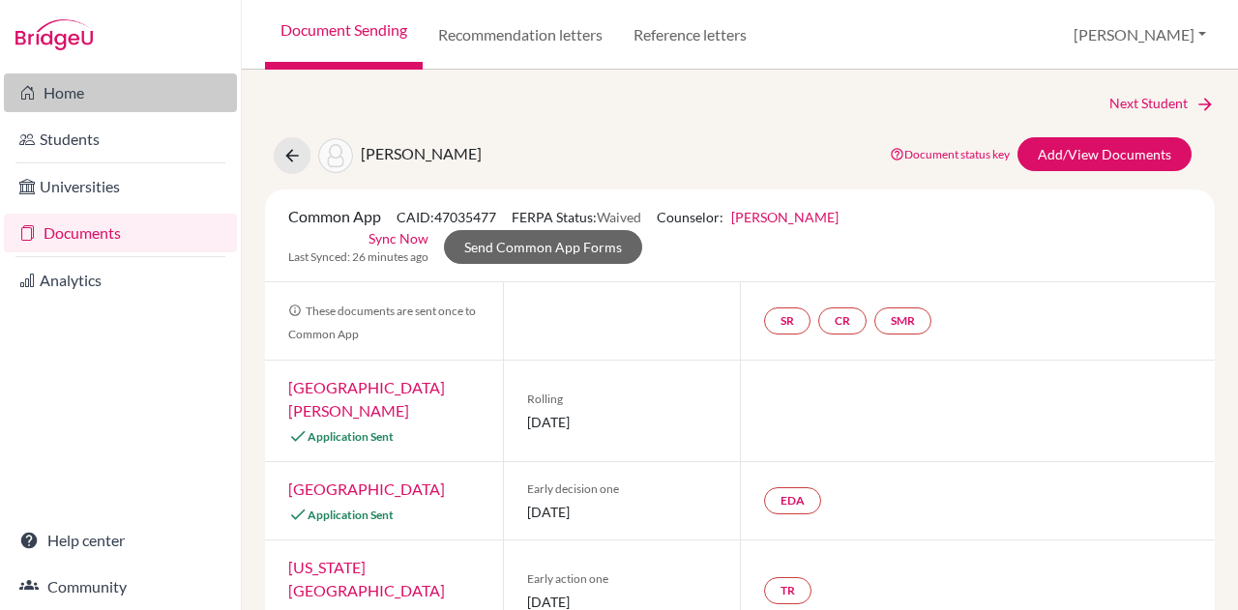
click at [46, 92] on link "Home" at bounding box center [120, 93] width 233 height 39
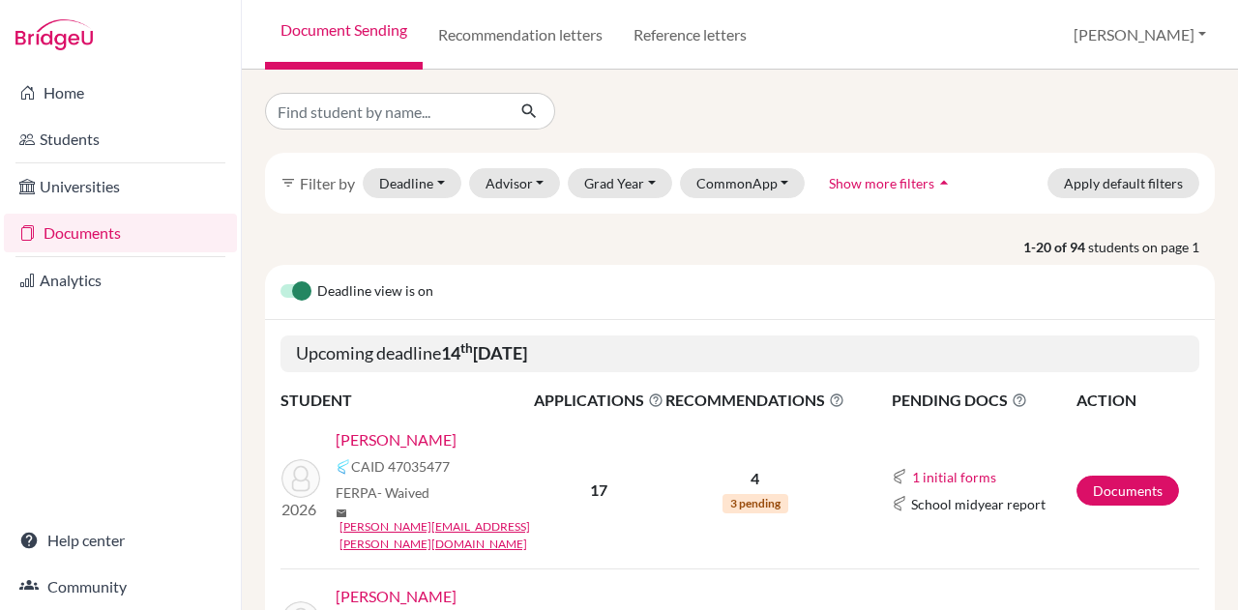
click at [420, 585] on link "[PERSON_NAME]" at bounding box center [396, 596] width 121 height 23
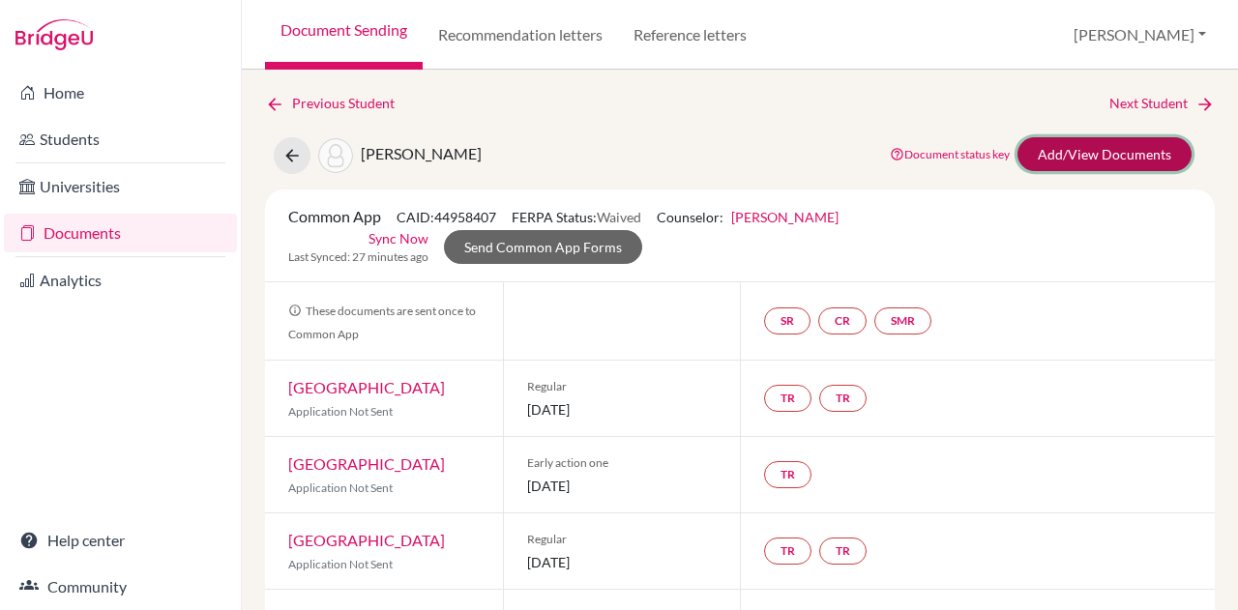
click at [1066, 140] on link "Add/View Documents" at bounding box center [1105, 154] width 174 height 34
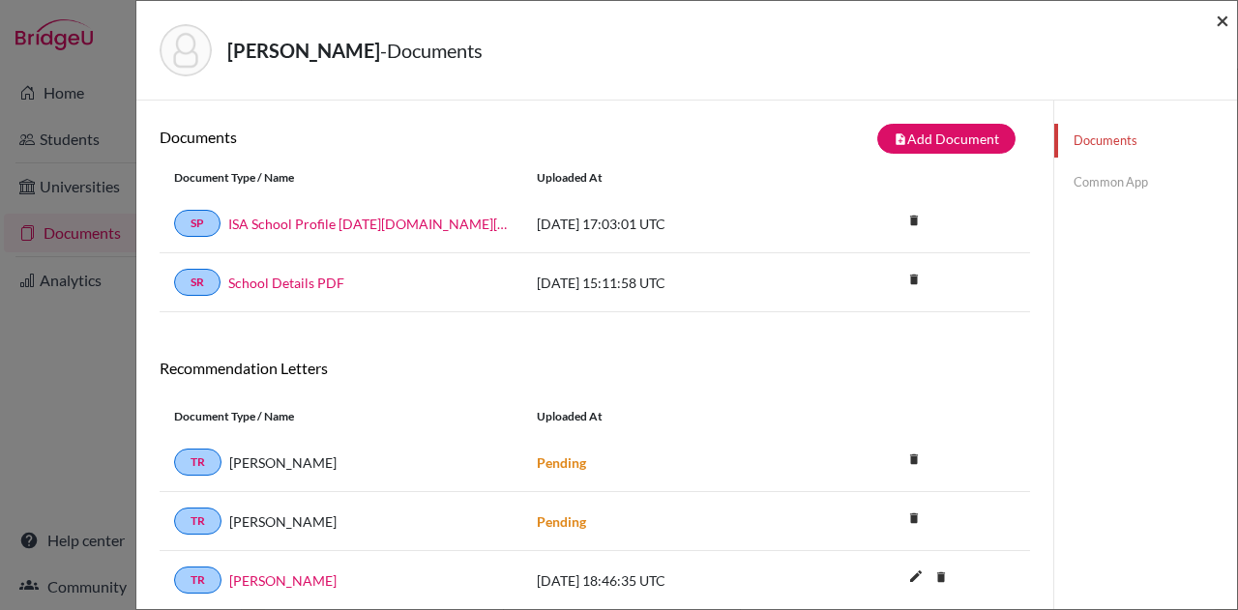
click at [1217, 22] on span "×" at bounding box center [1223, 20] width 14 height 28
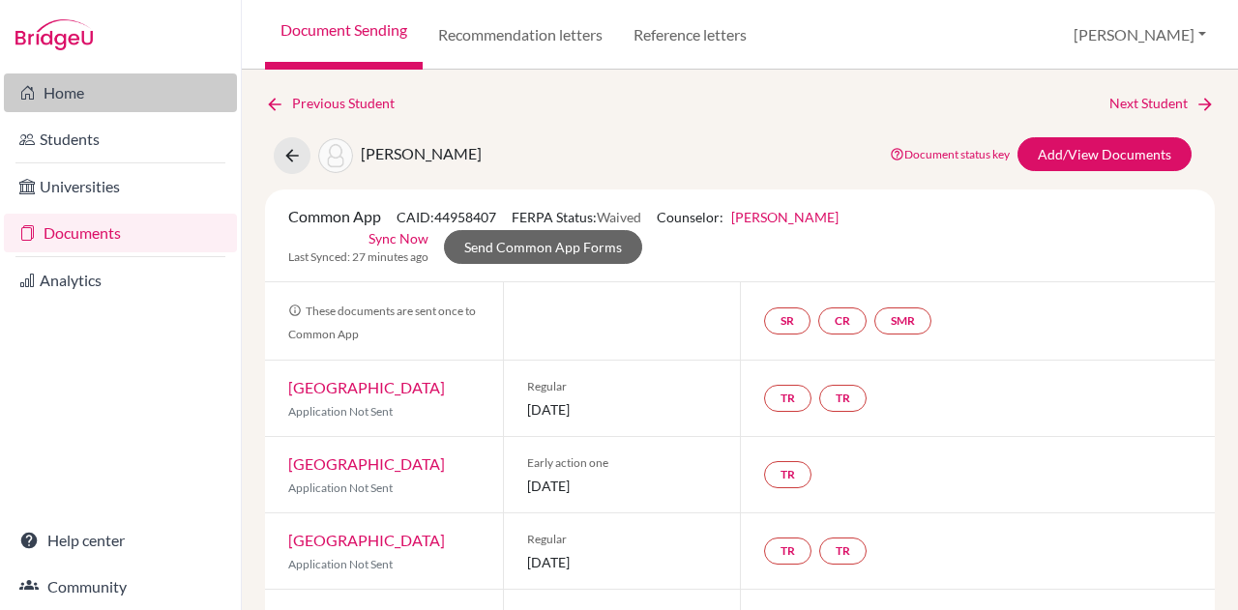
click at [102, 89] on link "Home" at bounding box center [120, 93] width 233 height 39
